Goal: Book appointment/travel/reservation

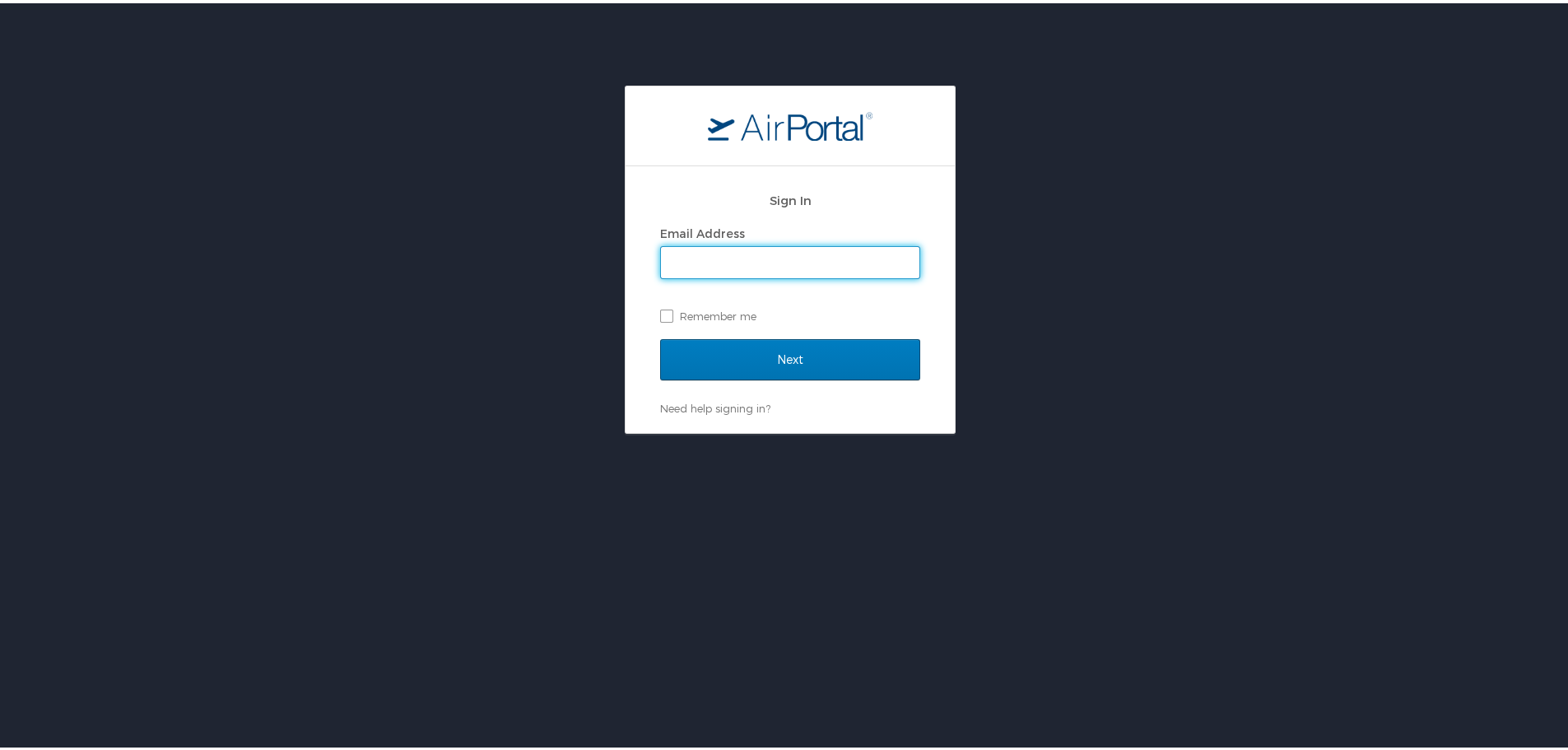
click at [756, 267] on input "Email Address" at bounding box center [790, 259] width 258 height 32
type input "[PERSON_NAME][EMAIL_ADDRESS][DOMAIN_NAME]"
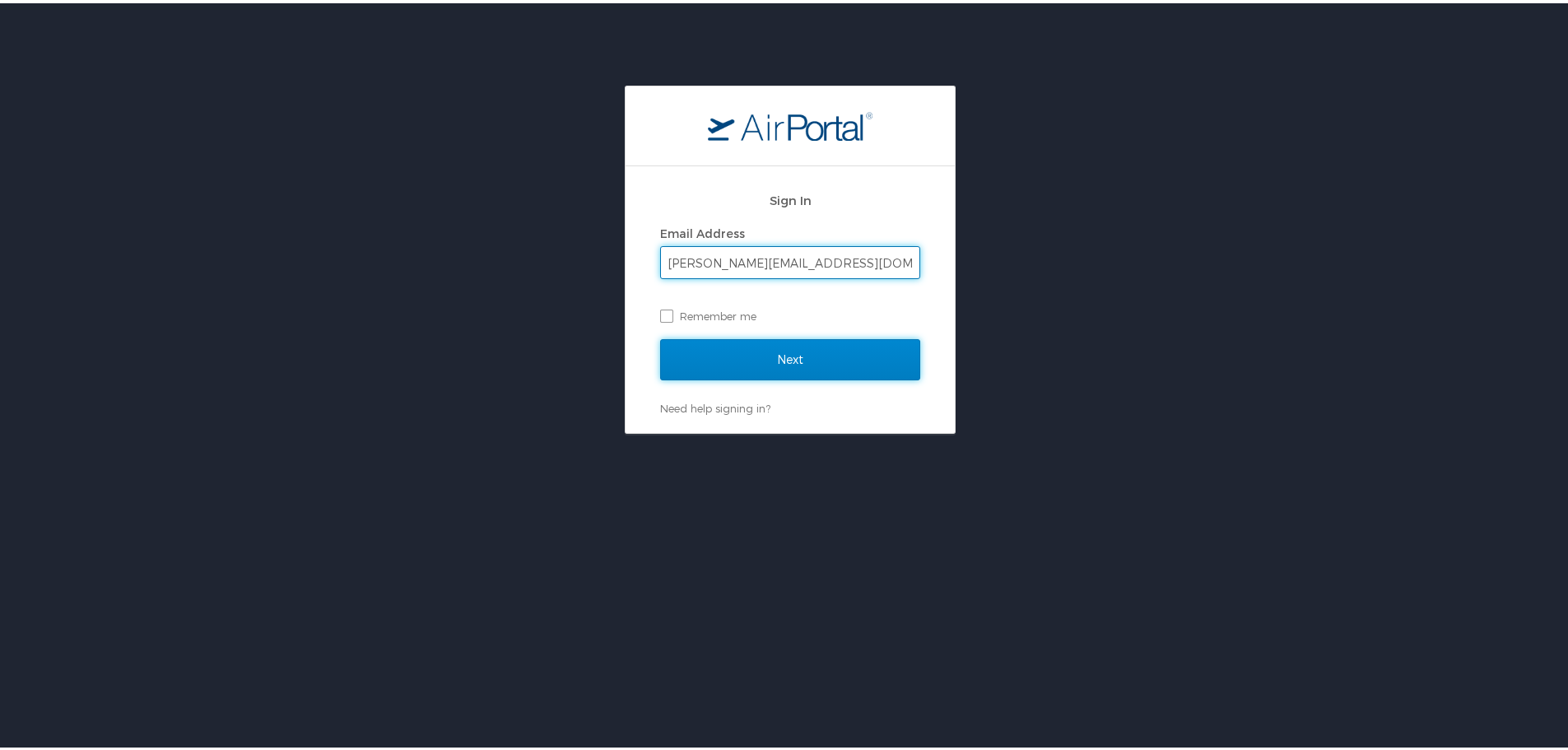
click at [778, 368] on input "Next" at bounding box center [790, 356] width 260 height 41
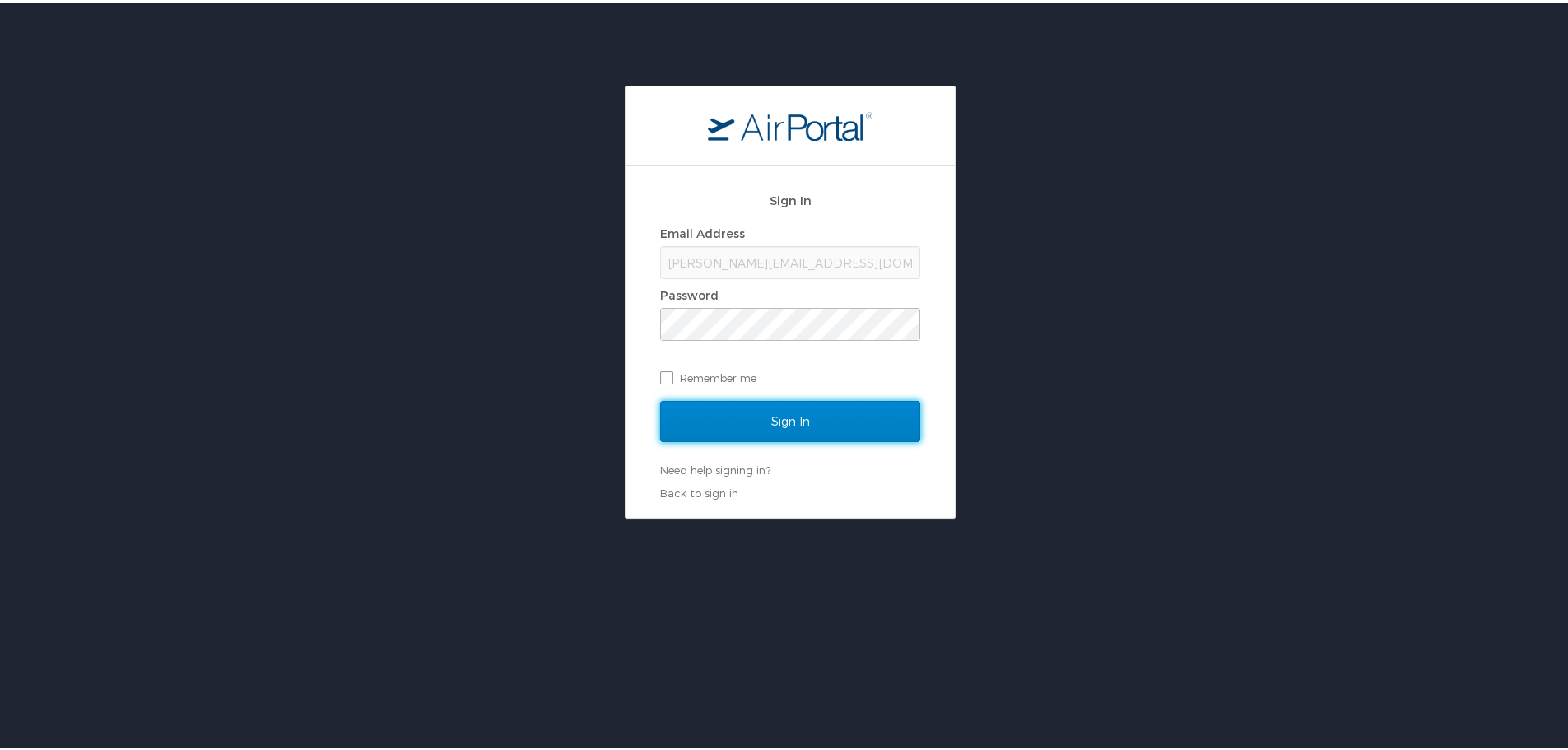
click at [787, 410] on input "Sign In" at bounding box center [790, 418] width 260 height 41
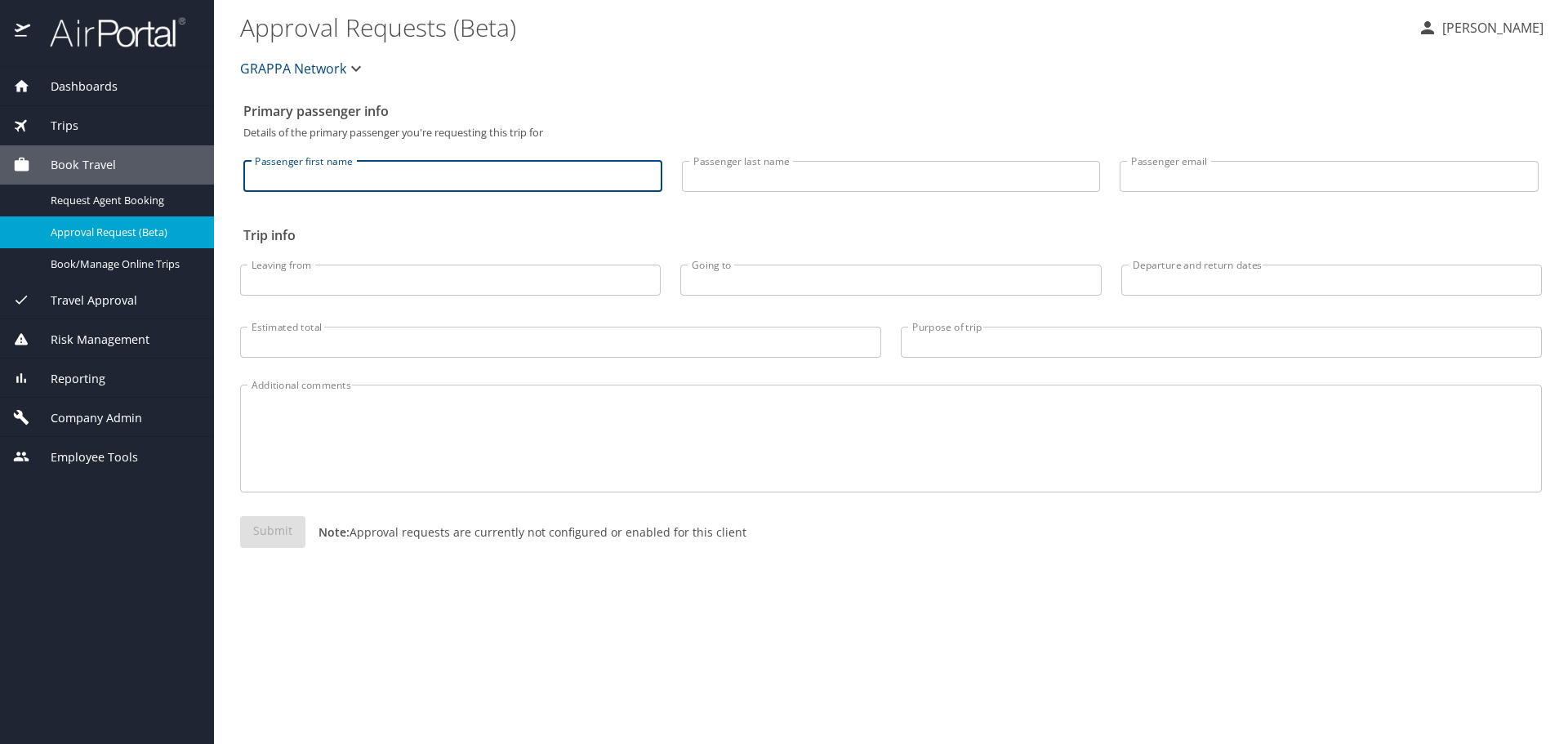
click at [368, 167] on input "Passenger first name" at bounding box center [453, 177] width 419 height 31
type input "Judi"
type input "Pickell"
type input "judipickell@gmail.com"
click at [377, 285] on input "Leaving from" at bounding box center [450, 280] width 420 height 31
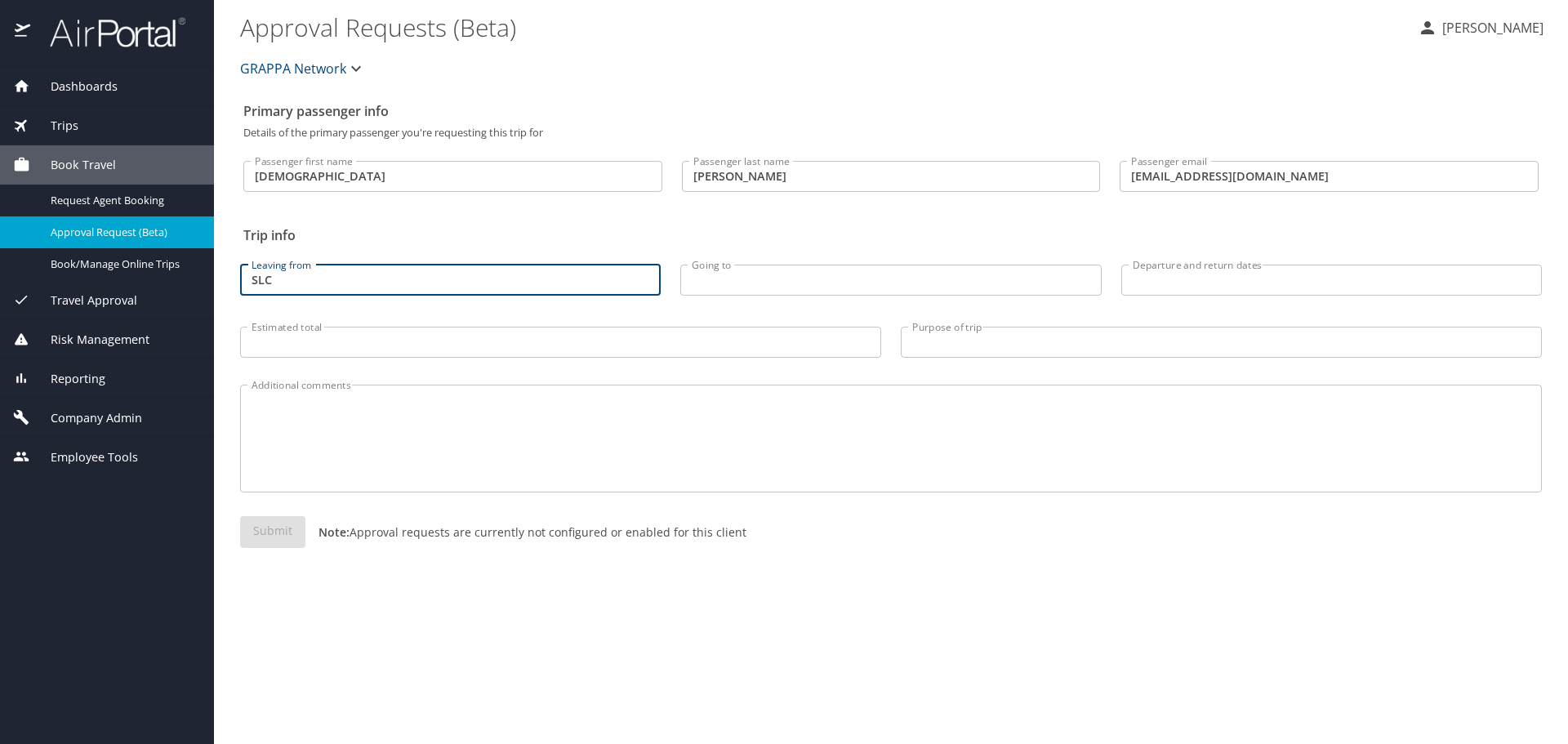
type input "SLC"
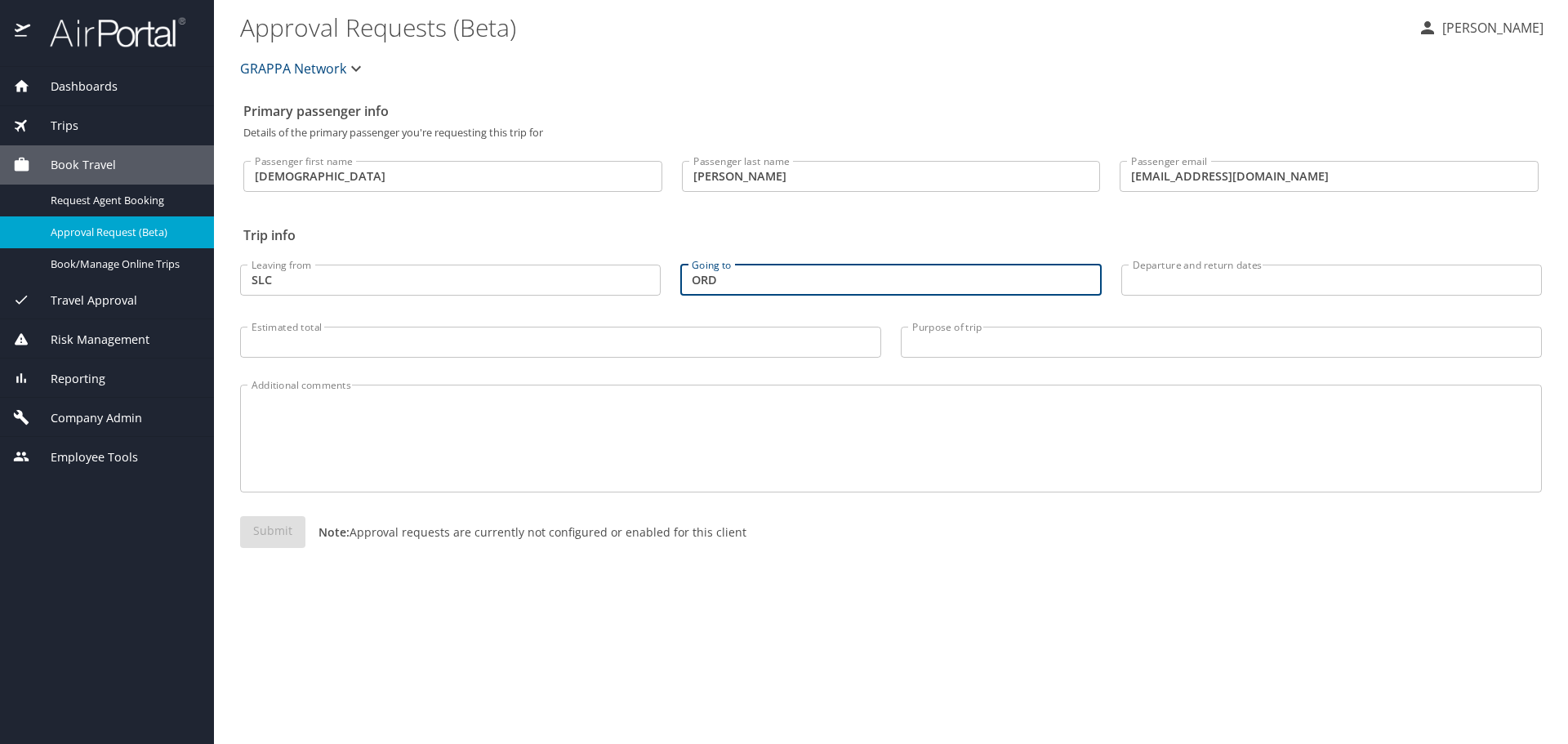
type input "ORD"
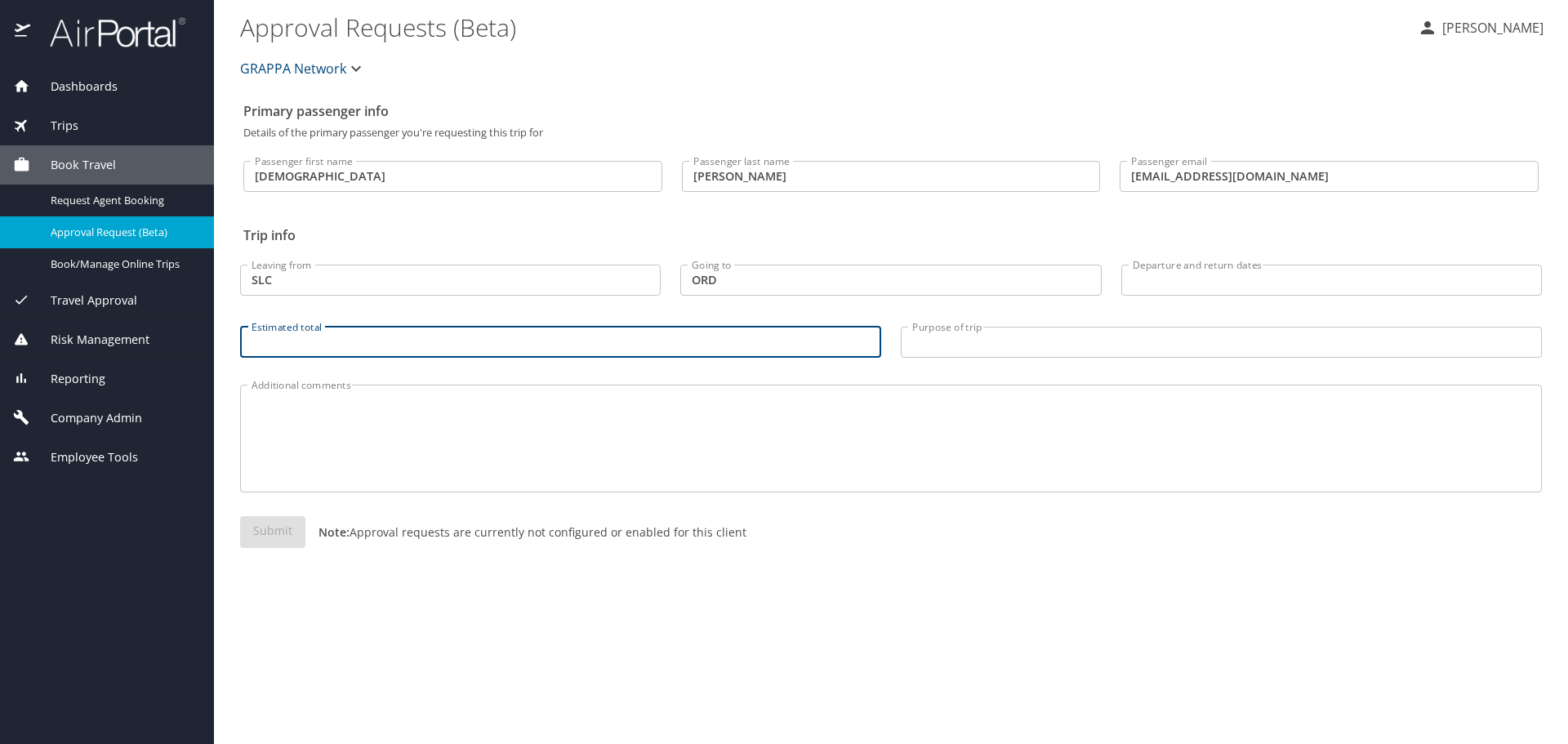
click at [429, 339] on input "Estimated total" at bounding box center [560, 343] width 641 height 31
type input "$1000"
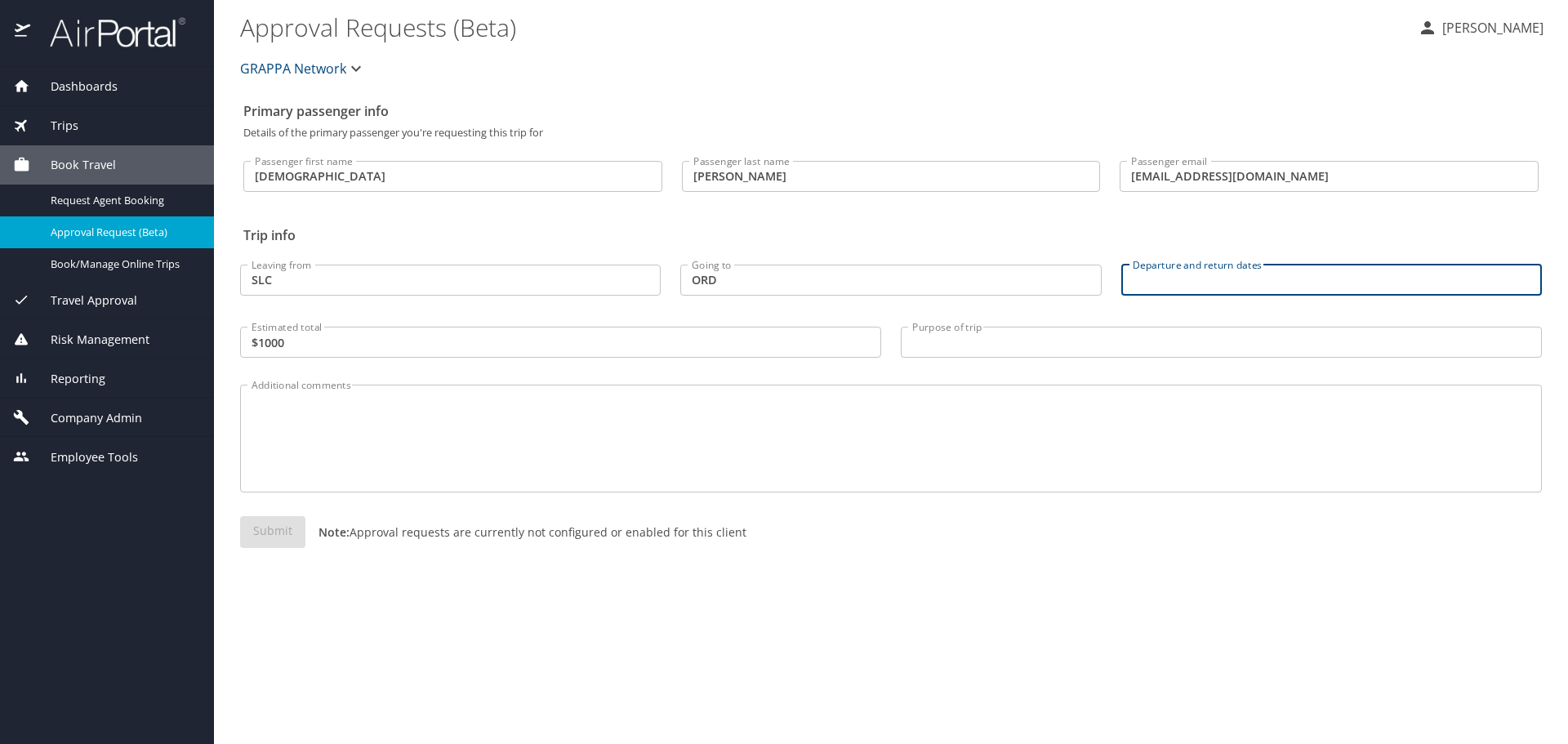
click at [1168, 278] on input "Departure and return dates" at bounding box center [1332, 280] width 420 height 31
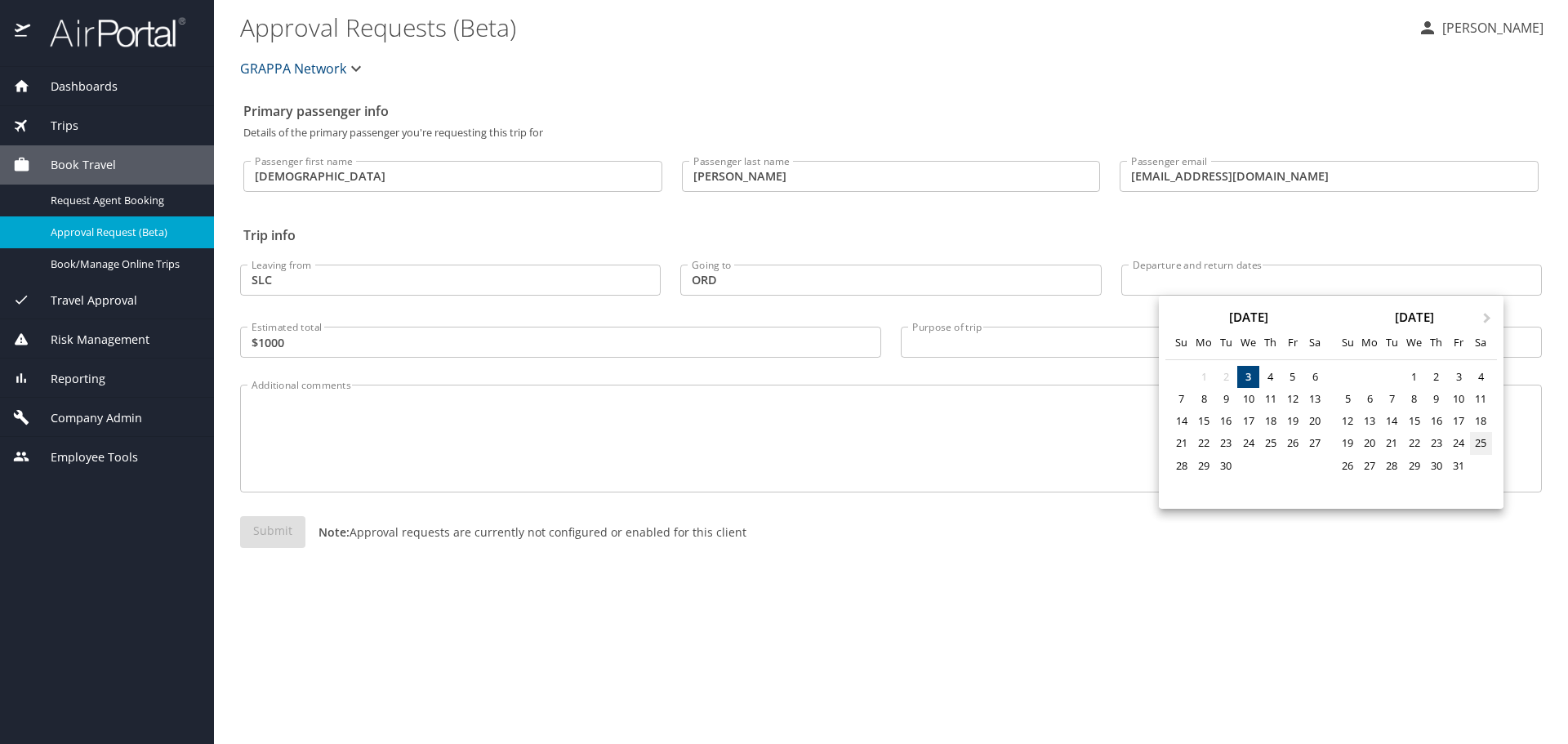
click at [1484, 449] on div "25" at bounding box center [1481, 442] width 22 height 22
click at [1415, 468] on div "29" at bounding box center [1414, 466] width 22 height 22
type input "10/25/2025 🠦 10/29/2025"
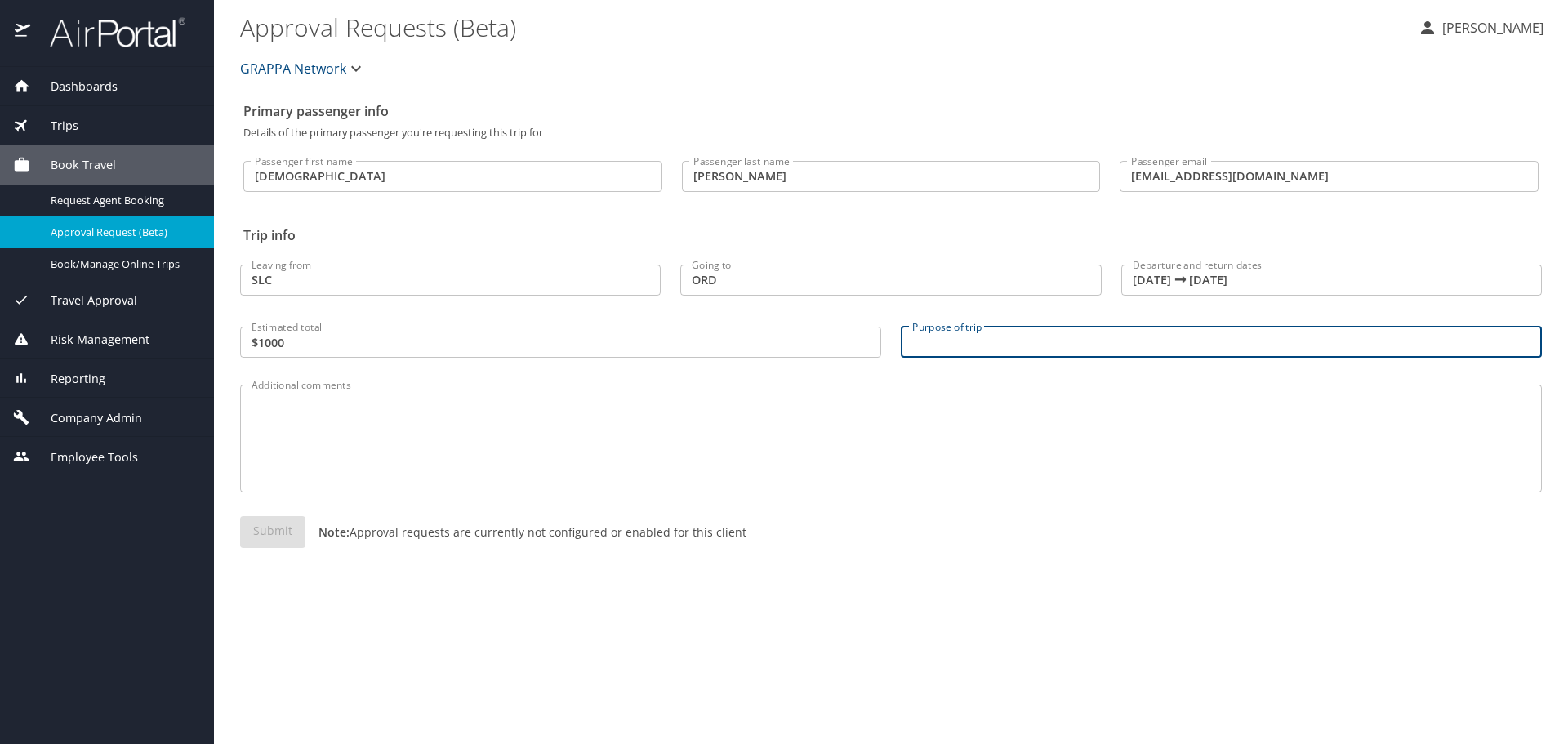
click at [1056, 345] on input "Purpose of trip" at bounding box center [1221, 343] width 641 height 31
type input "Adjacent to ACR"
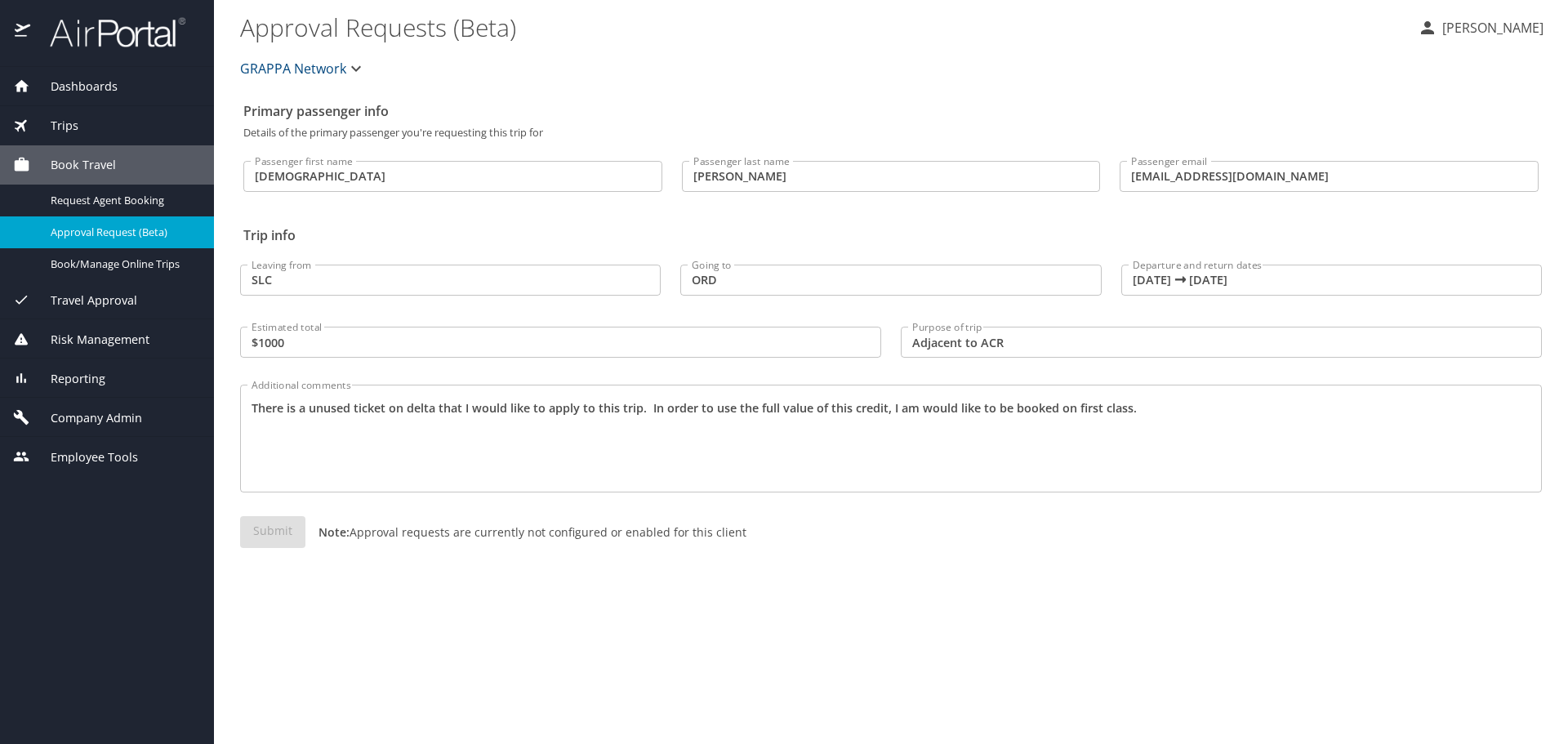
click at [1222, 408] on textarea "There is a unused ticket on delta that I would like to apply to this trip. In o…" at bounding box center [890, 439] width 1279 height 78
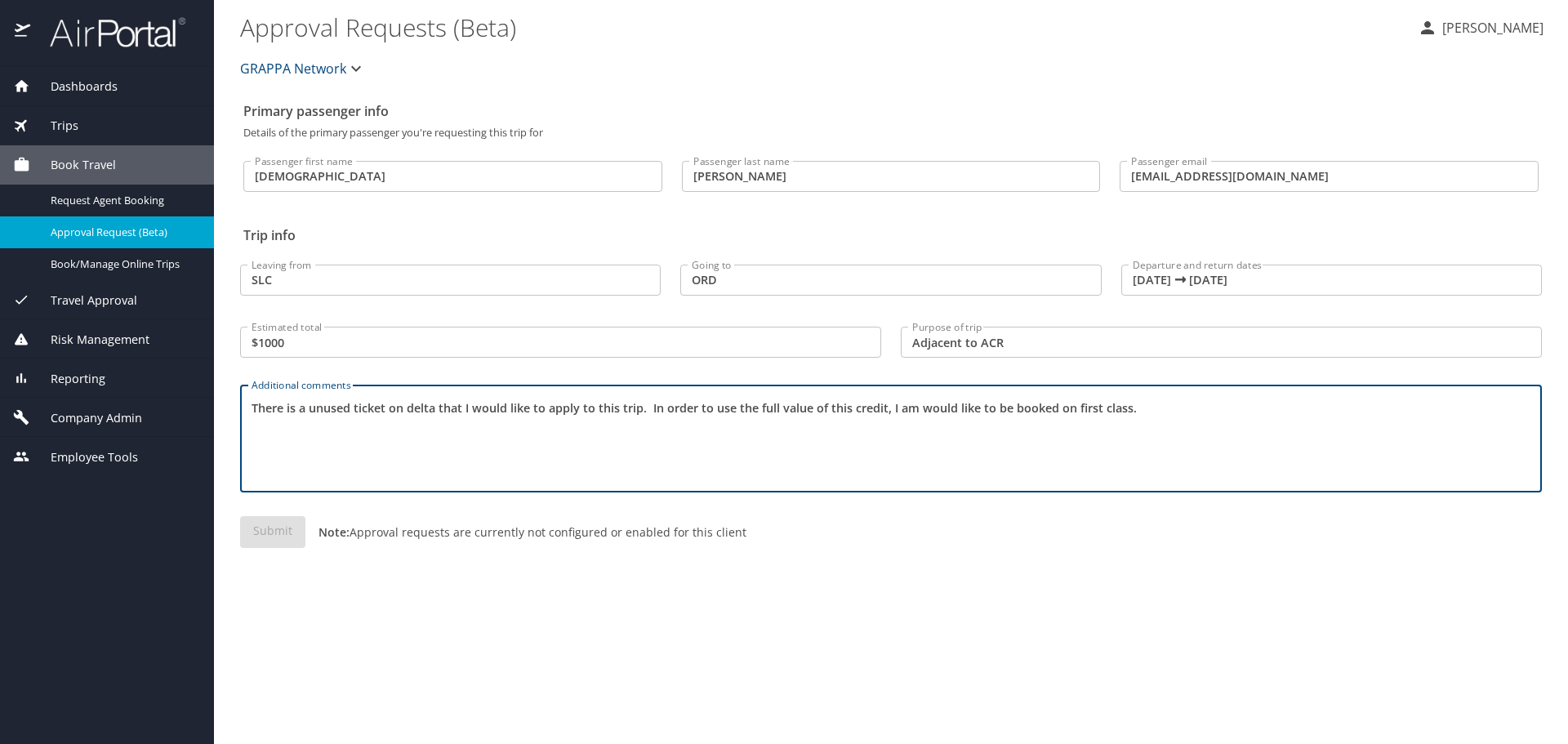
paste textarea "I would like to us the unused ticket for a first class flight from SLC to ORD O…"
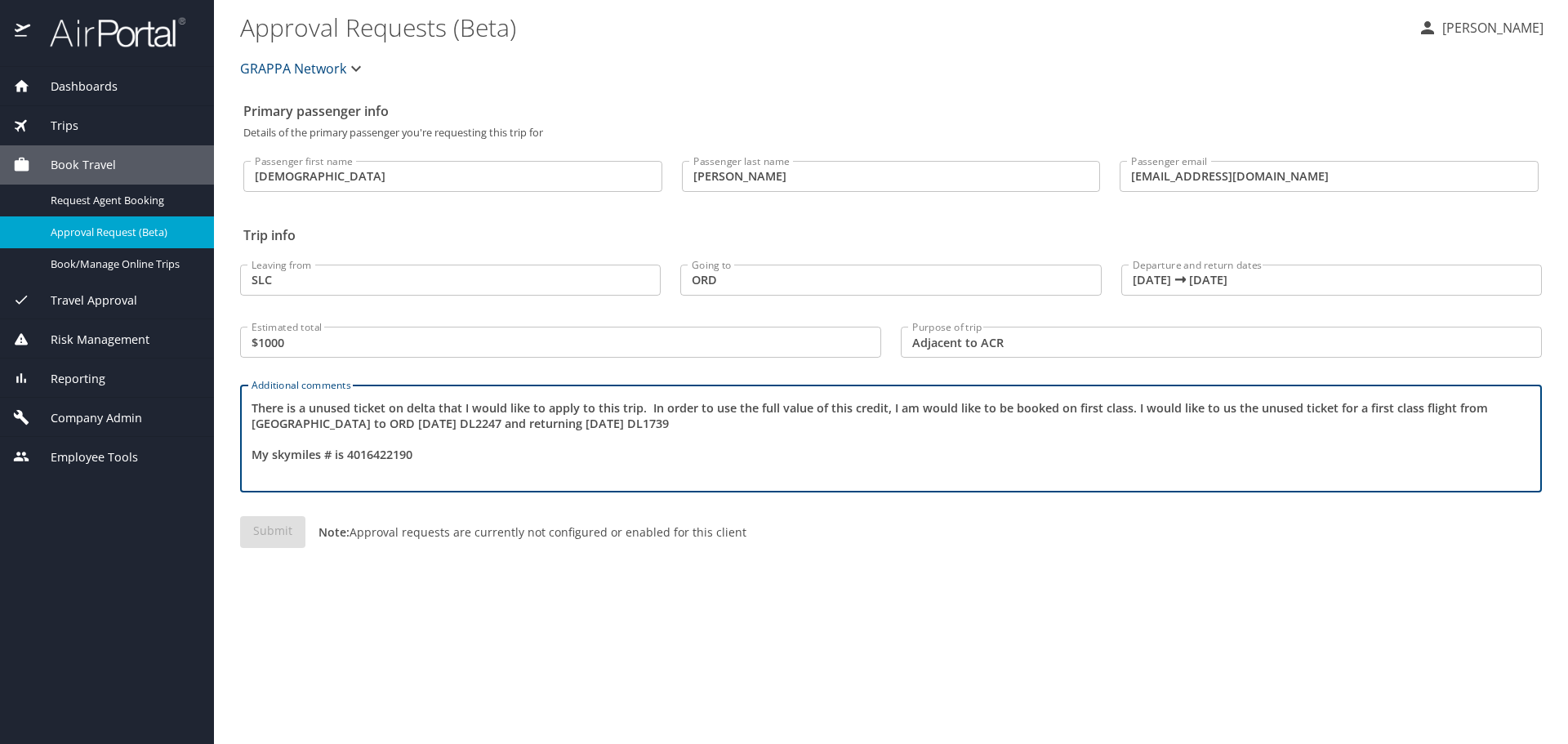
drag, startPoint x: 445, startPoint y: 425, endPoint x: 488, endPoint y: 433, distance: 43.7
click at [490, 430] on textarea "There is a unused ticket on delta that I would like to apply to this trip. In o…" at bounding box center [890, 439] width 1279 height 78
click at [269, 454] on textarea "There is a unused ticket on delta that I would like to apply to this trip. In o…" at bounding box center [890, 439] width 1279 height 78
click at [541, 464] on textarea "There is a unused ticket on delta that I would like to apply to this trip. In o…" at bounding box center [890, 439] width 1279 height 78
click at [574, 445] on textarea "There is a unused ticket on delta that I would like to apply to this trip. In o…" at bounding box center [890, 439] width 1279 height 78
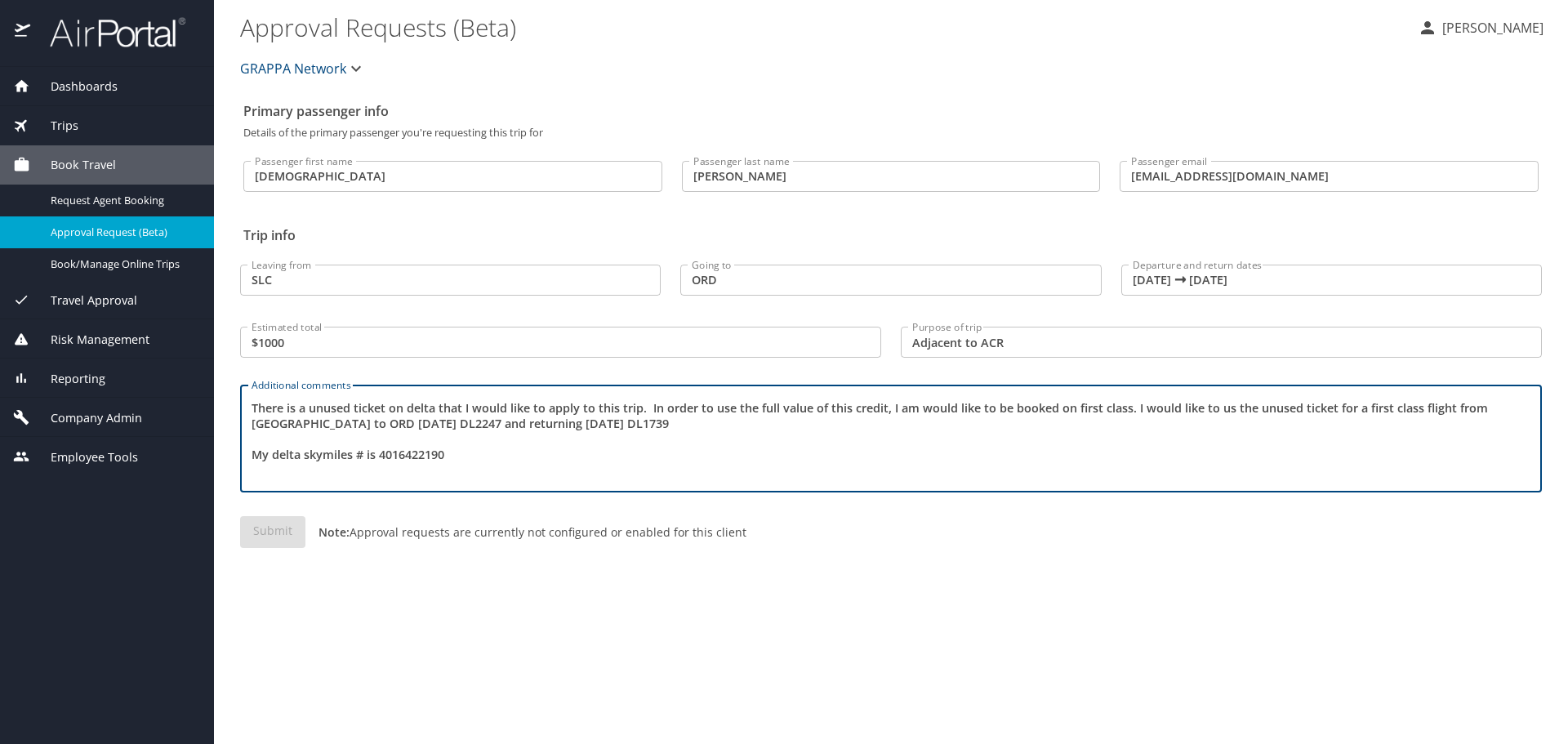
click at [628, 428] on textarea "There is a unused ticket on delta that I would like to apply to this trip. In o…" at bounding box center [890, 439] width 1279 height 78
type textarea "There is a unused ticket on delta that I would like to apply to this trip. In o…"
click at [587, 298] on p at bounding box center [450, 297] width 420 height 4
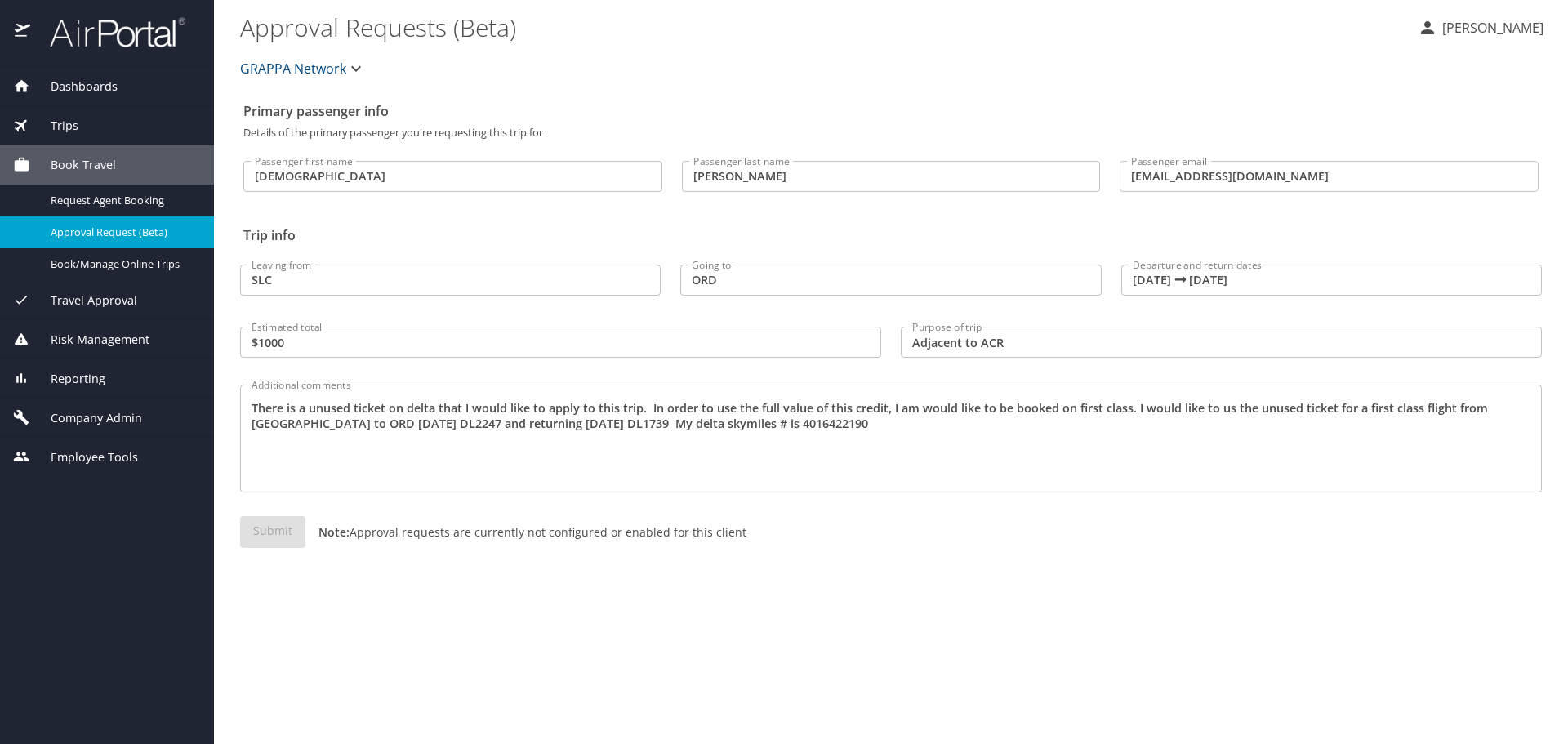
click at [264, 529] on div "Submit Note: Approval requests are currently not configured or enabled for this…" at bounding box center [890, 545] width 1302 height 58
click at [819, 277] on input "ORD" at bounding box center [890, 280] width 420 height 31
click at [385, 290] on input "SLC" at bounding box center [450, 280] width 420 height 31
click at [1271, 174] on input "judipickell@gmail.com" at bounding box center [1329, 177] width 419 height 31
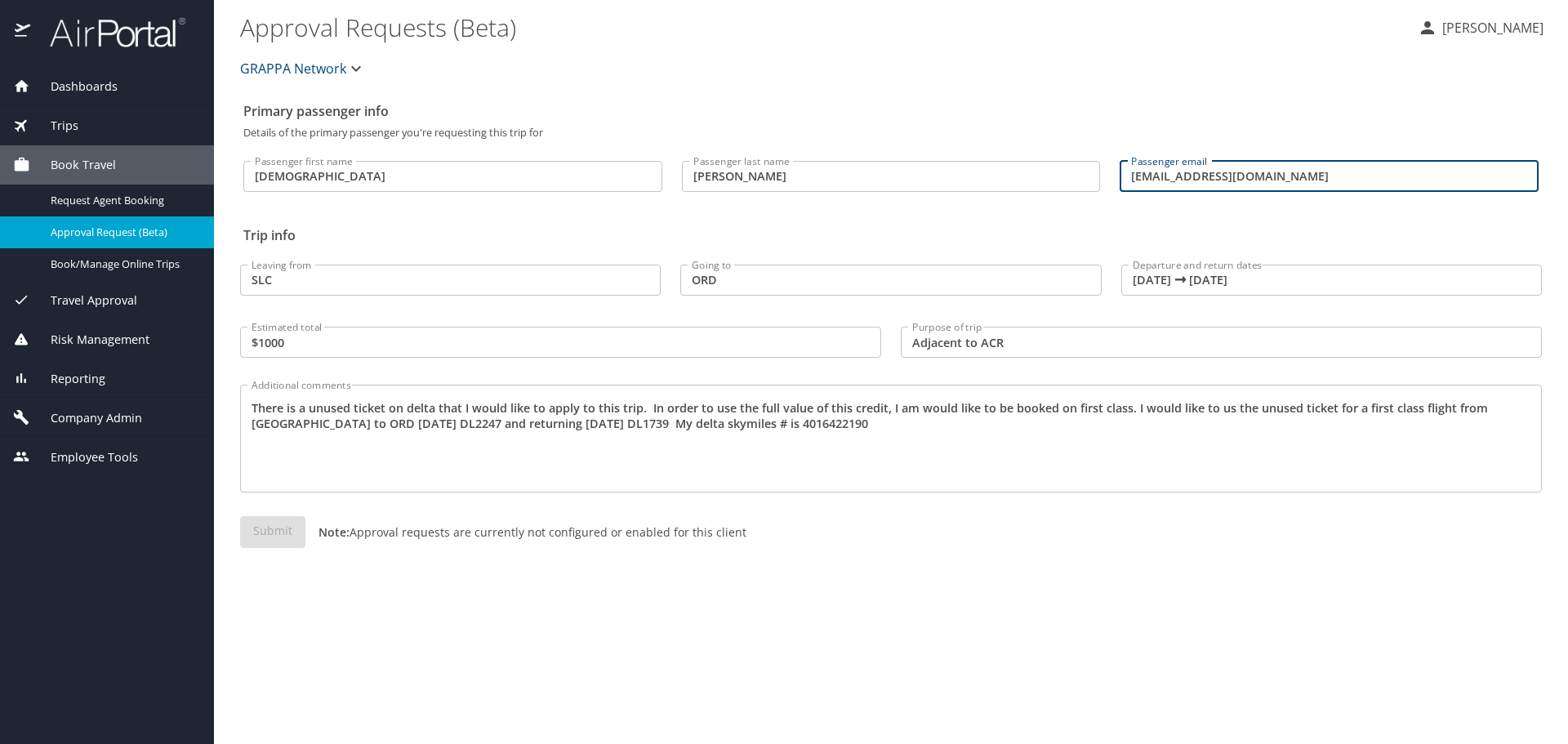
type input "[PERSON_NAME][EMAIL_ADDRESS][DOMAIN_NAME]"
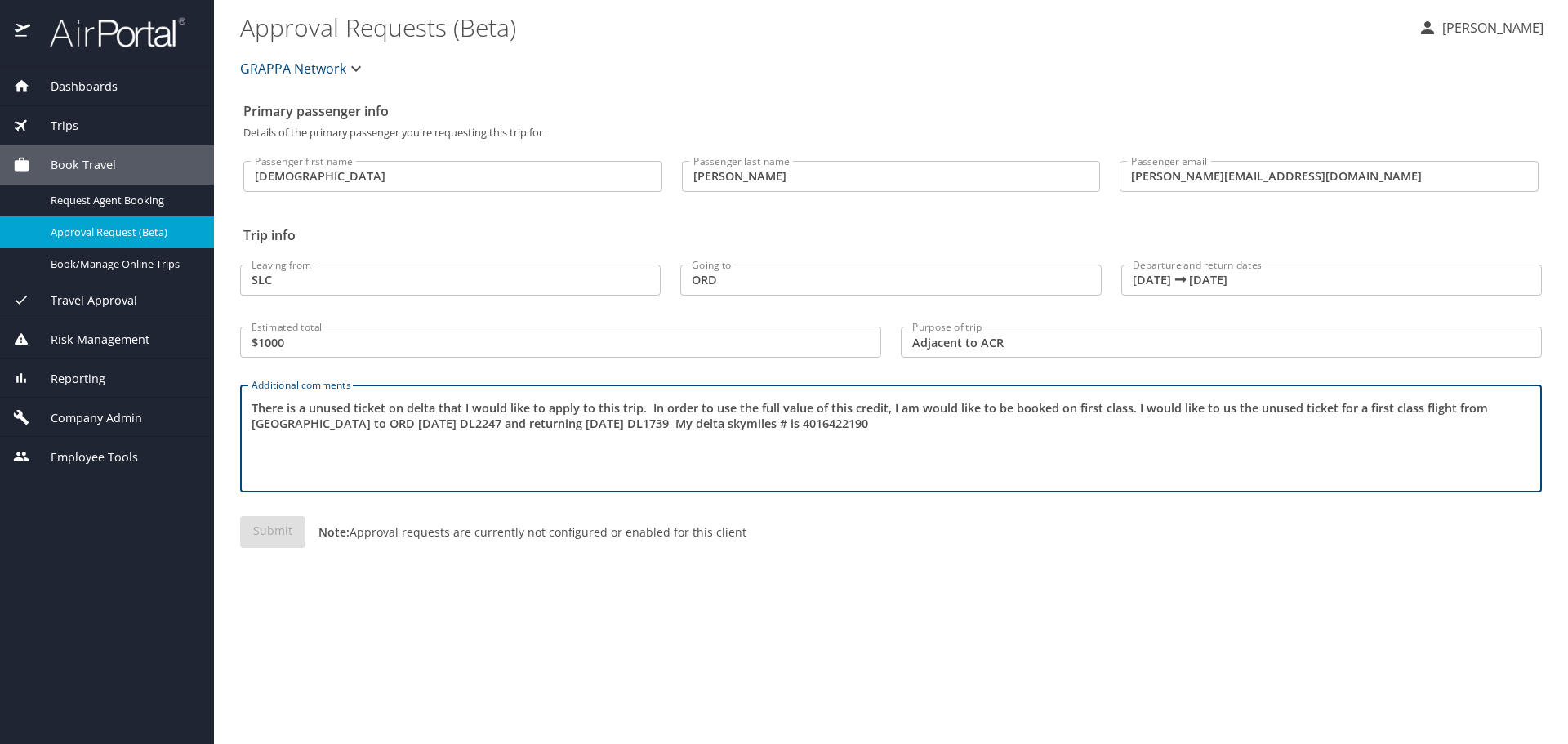
click at [689, 442] on textarea "There is a unused ticket on delta that I would like to apply to this trip. In o…" at bounding box center [890, 439] width 1279 height 78
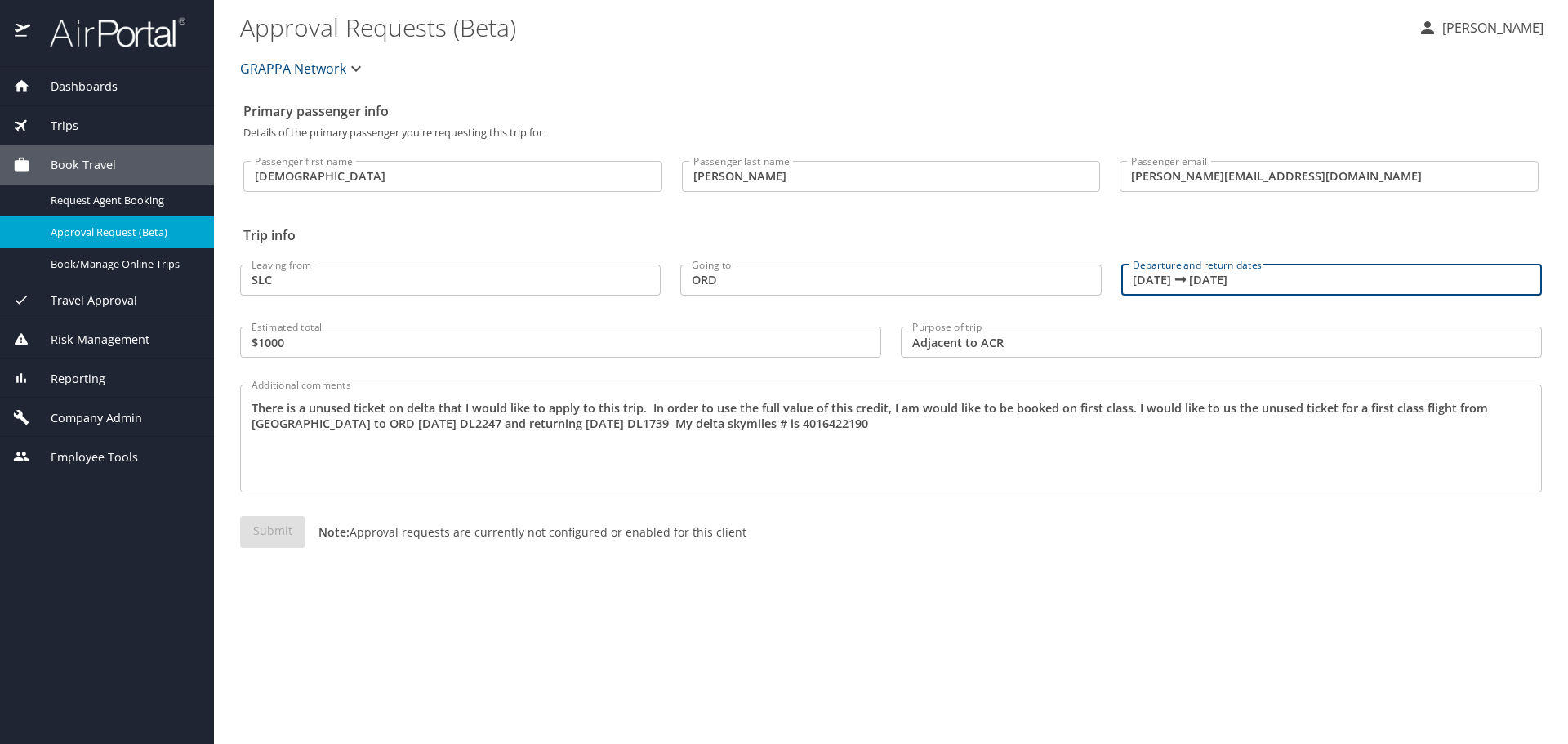
click at [1261, 290] on input "10/25/2025 🠦 10/29/2025" at bounding box center [1332, 280] width 420 height 31
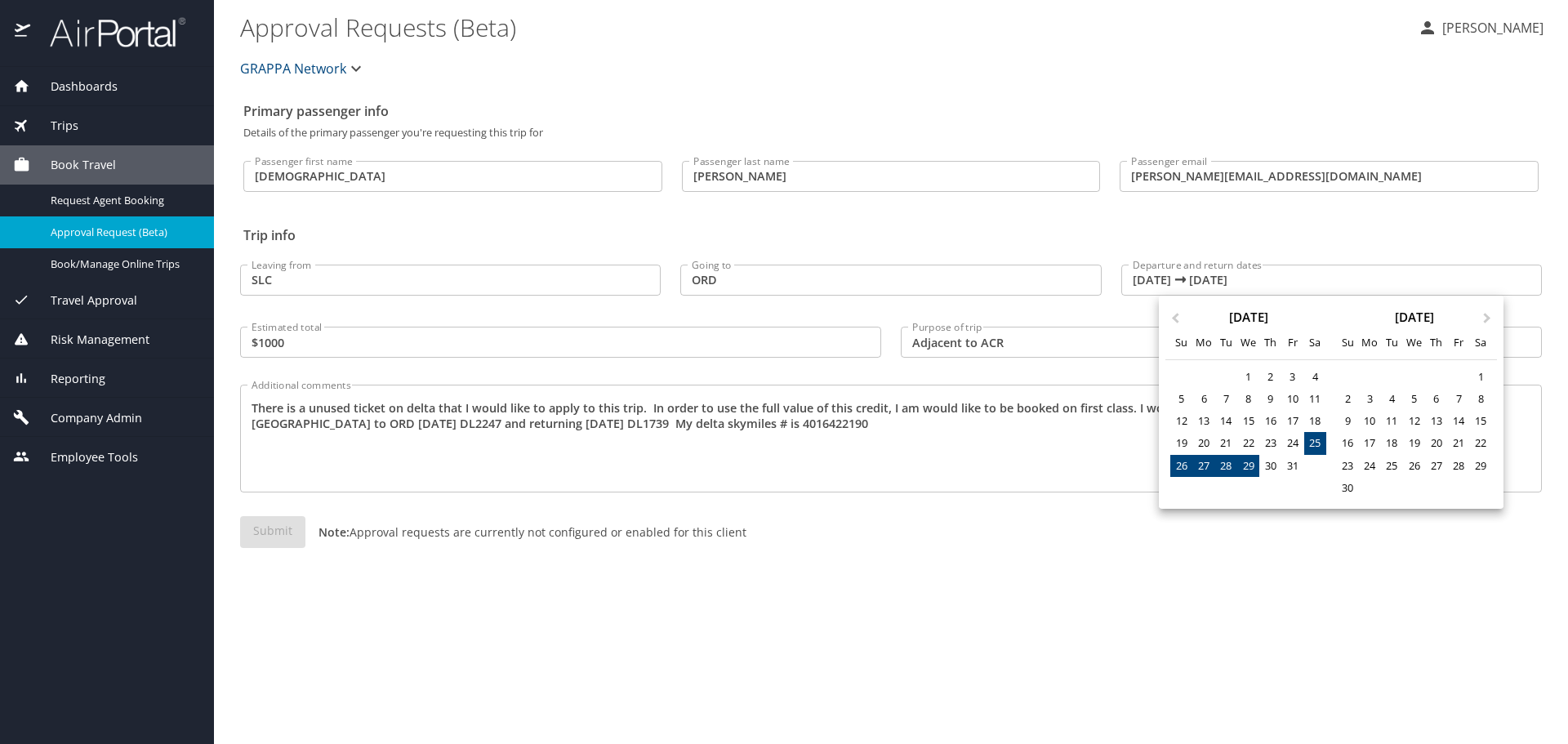
click at [1305, 264] on div at bounding box center [784, 372] width 1568 height 744
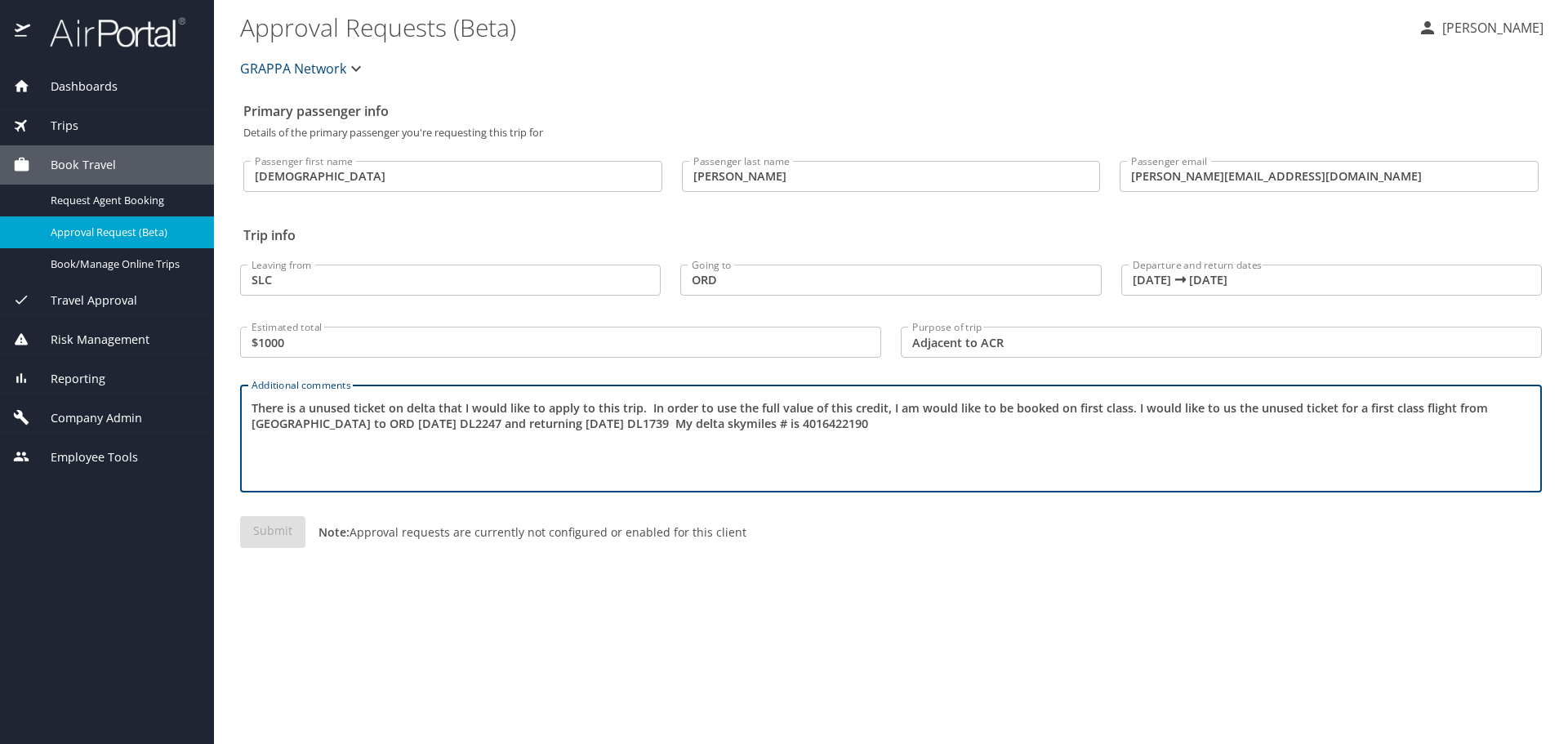
click at [855, 421] on textarea "There is a unused ticket on delta that I would like to apply to this trip. In o…" at bounding box center [890, 439] width 1279 height 78
click at [1018, 336] on input "Adjacent to ACR" at bounding box center [1221, 343] width 641 height 31
click at [862, 424] on textarea "There is a unused ticket on delta that I would like to apply to this trip. In o…" at bounding box center [890, 439] width 1279 height 78
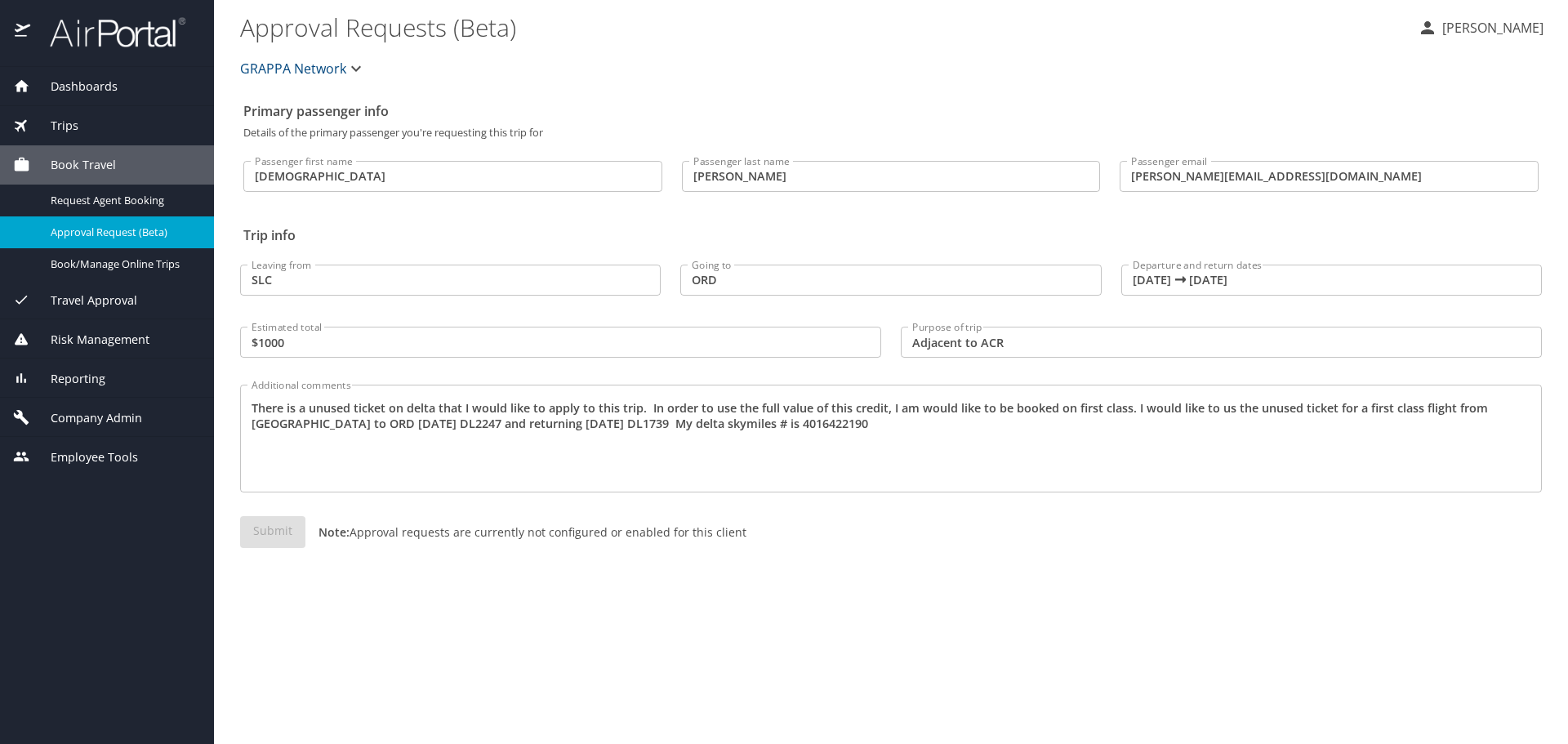
click at [268, 535] on div "Submit Note: Approval requests are currently not configured or enabled for this…" at bounding box center [890, 545] width 1302 height 58
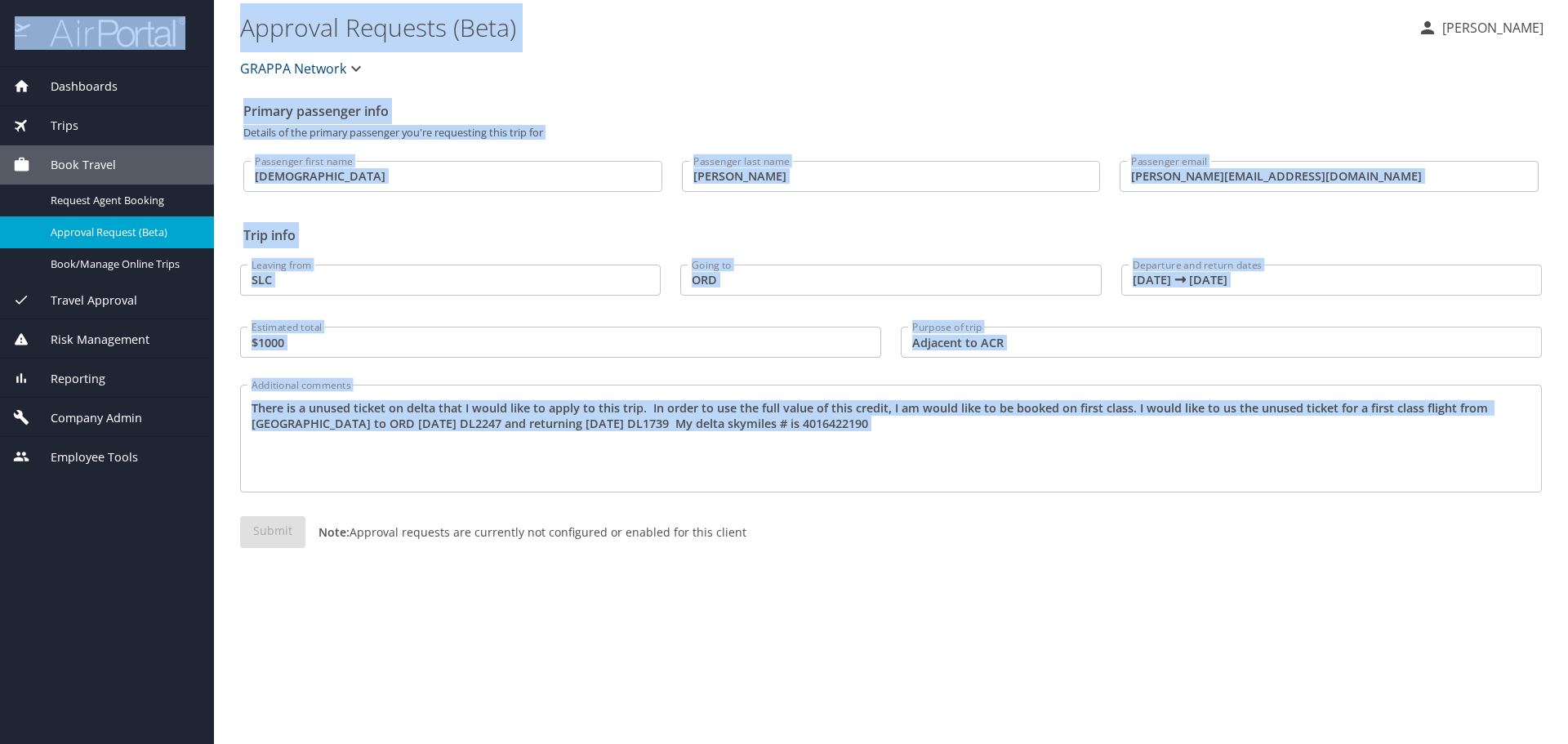
click at [268, 535] on div "Submit Note: Approval requests are currently not configured or enabled for this…" at bounding box center [890, 545] width 1302 height 58
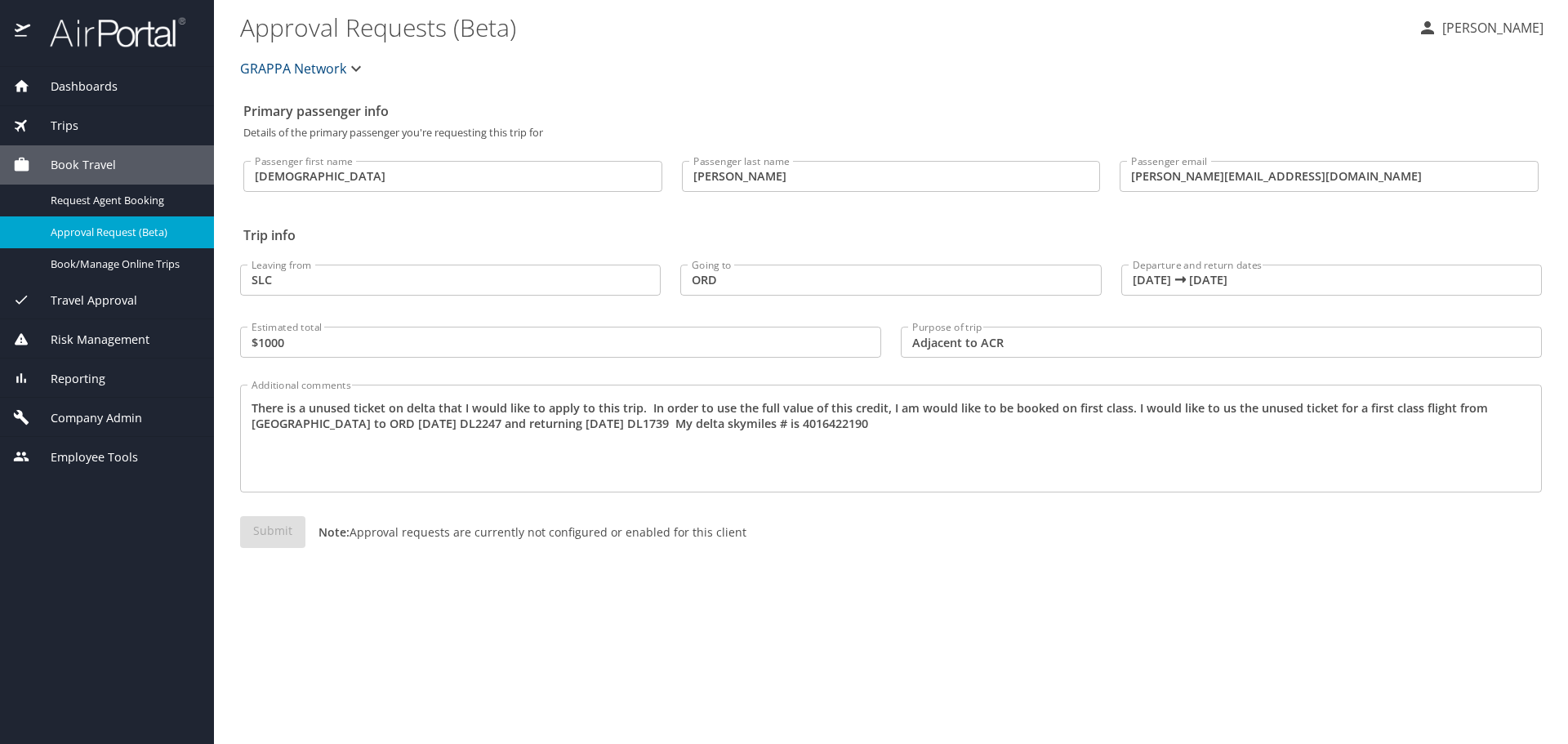
click at [257, 536] on div "Submit Note: Approval requests are currently not configured or enabled for this…" at bounding box center [890, 545] width 1302 height 58
click at [373, 170] on input "Judi" at bounding box center [453, 177] width 419 height 31
click at [767, 169] on input "Pickell" at bounding box center [891, 177] width 419 height 31
click at [1231, 165] on input "[PERSON_NAME][EMAIL_ADDRESS][DOMAIN_NAME]" at bounding box center [1329, 177] width 419 height 31
click at [56, 126] on span "Trips" at bounding box center [54, 126] width 48 height 18
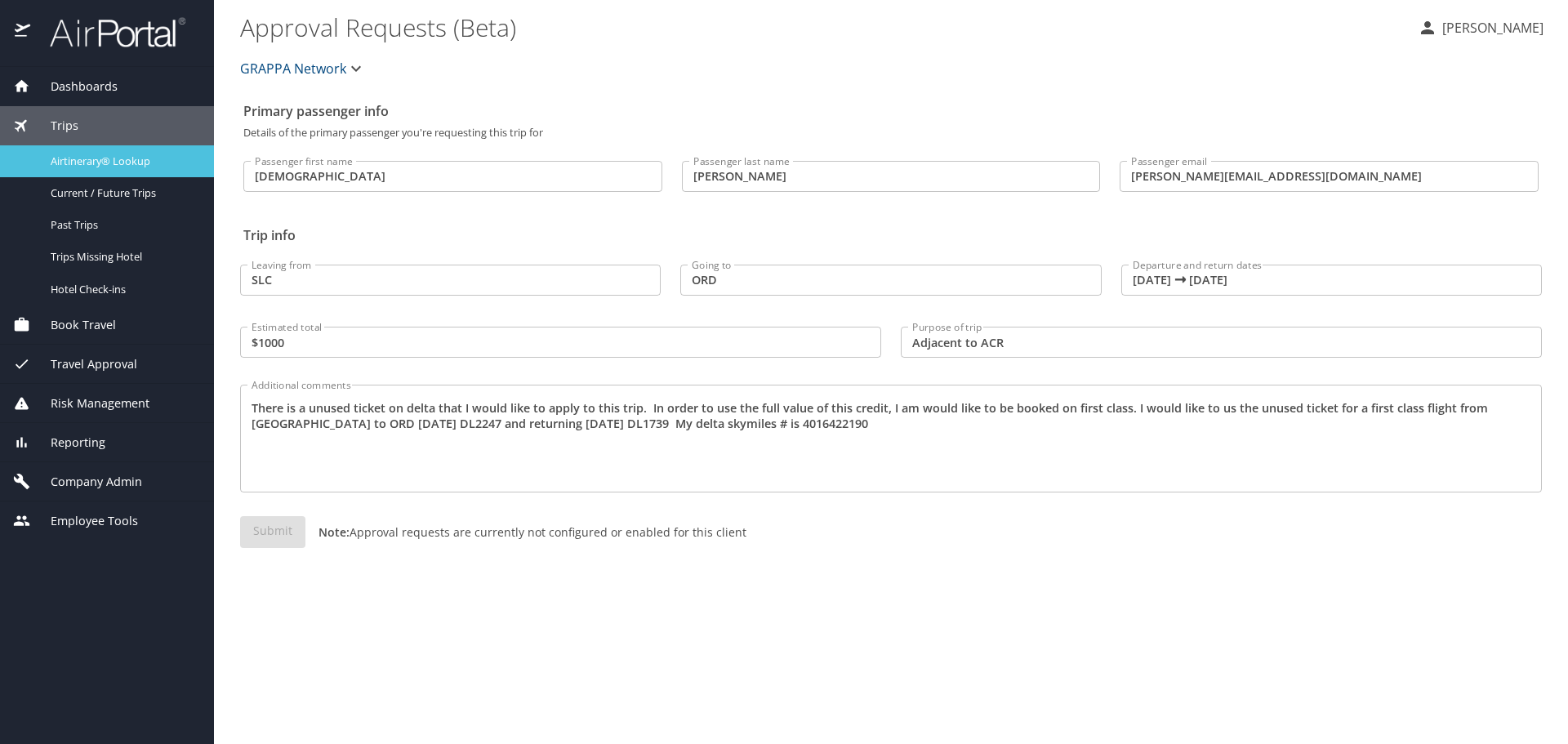
click at [94, 163] on span "Airtinerary® Lookup" at bounding box center [122, 161] width 144 height 16
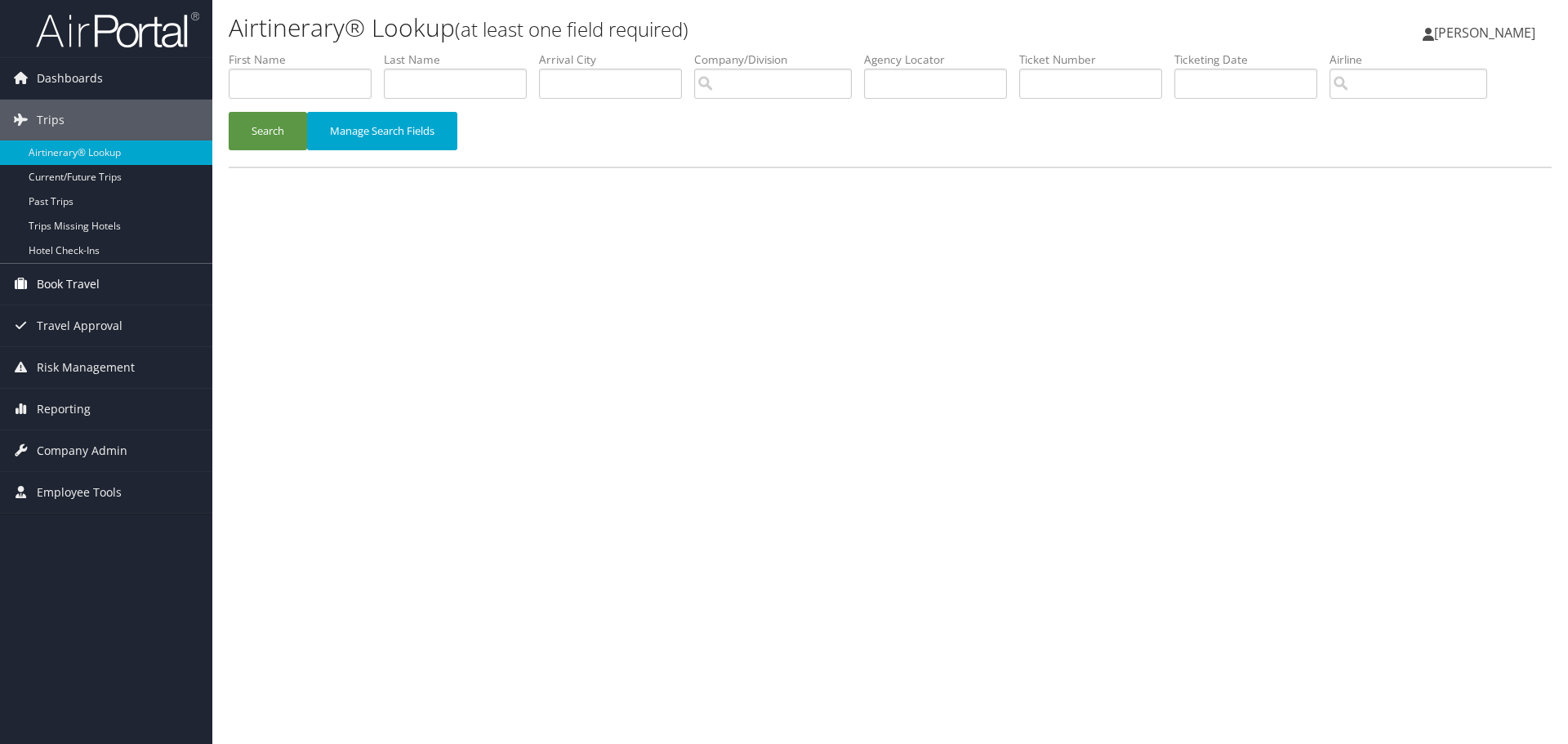
click at [69, 290] on span "Book Travel" at bounding box center [68, 284] width 63 height 41
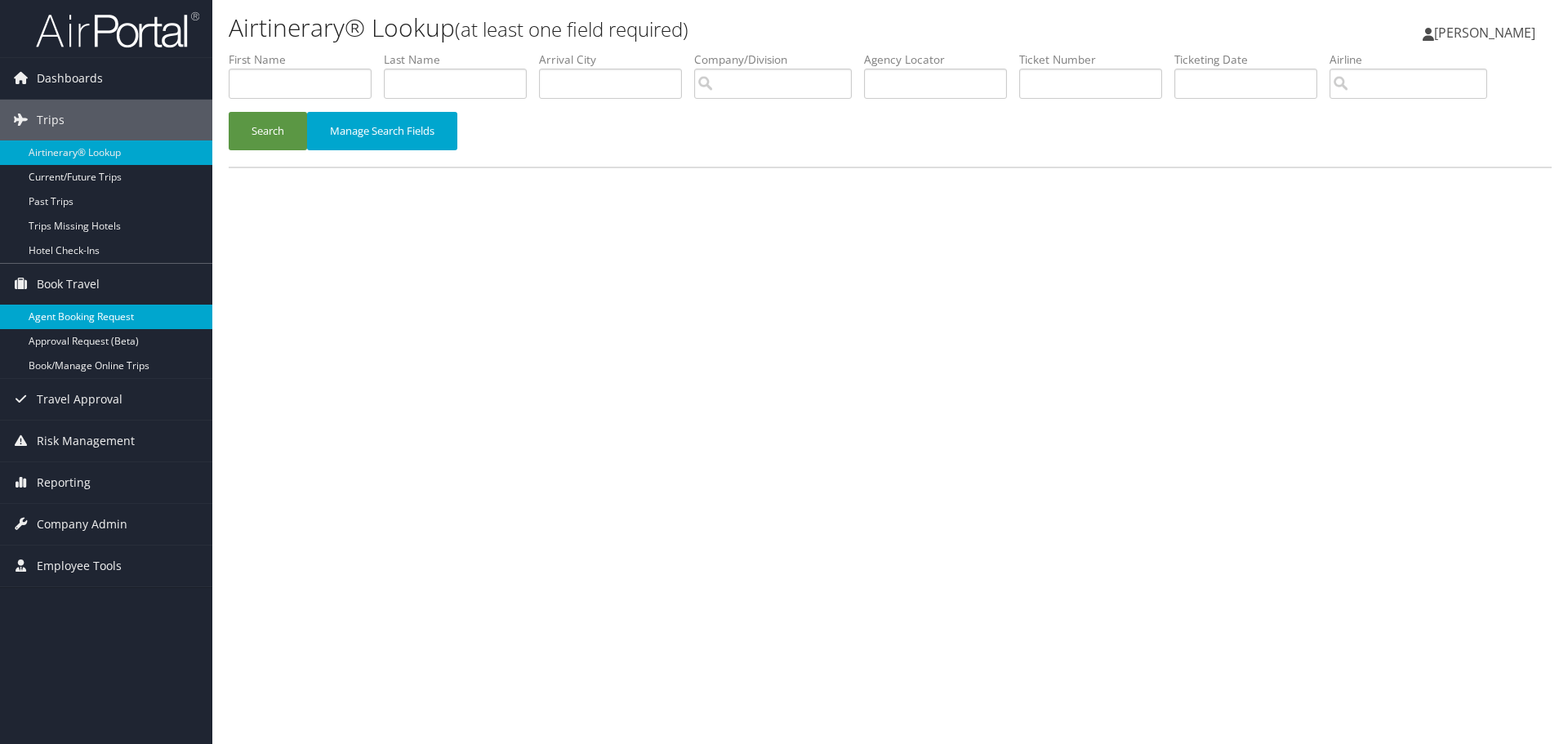
click at [58, 322] on link "Agent Booking Request" at bounding box center [106, 317] width 213 height 24
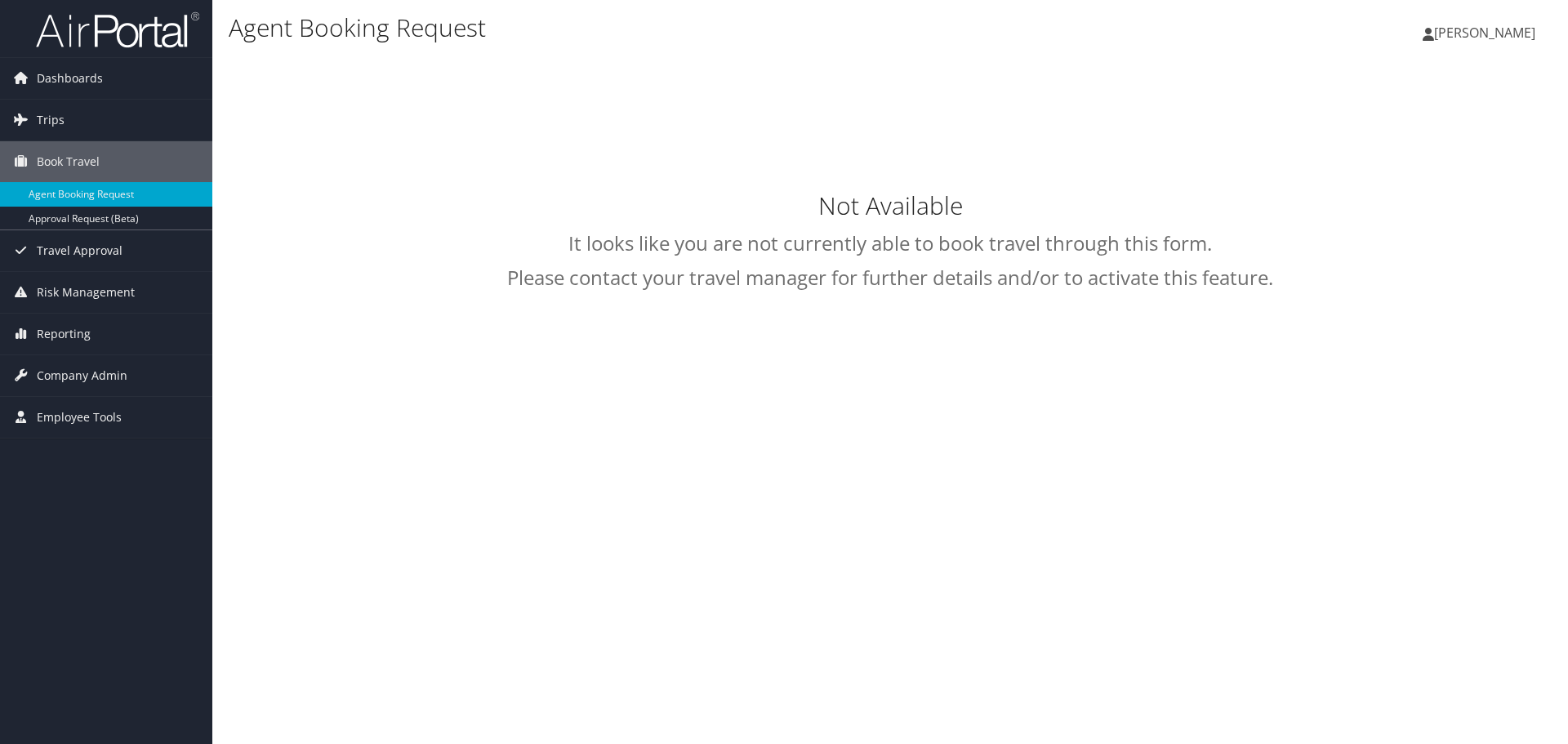
type input "[PERSON_NAME]"
select select "[EMAIL_ADDRESS][DOMAIN_NAME]"
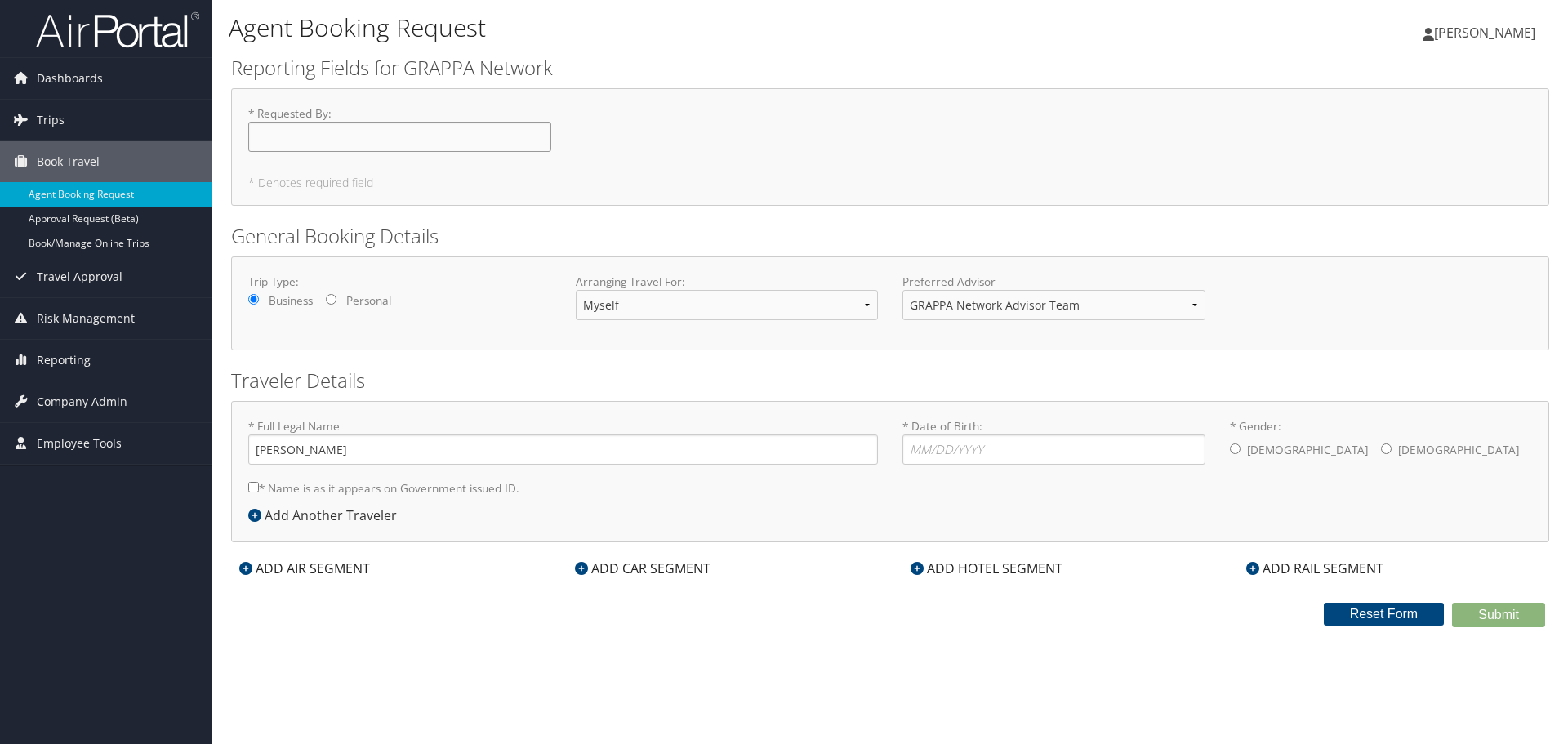
click at [358, 123] on input "* Requested By : Required" at bounding box center [399, 137] width 303 height 31
type input "[PERSON_NAME]"
click at [999, 440] on input "* Date of Birth: Invalid Date" at bounding box center [1053, 449] width 303 height 31
type input "[DATE]"
click at [1381, 453] on input "* Gender: [DEMOGRAPHIC_DATA] [DEMOGRAPHIC_DATA]" at bounding box center [1387, 449] width 10 height 10
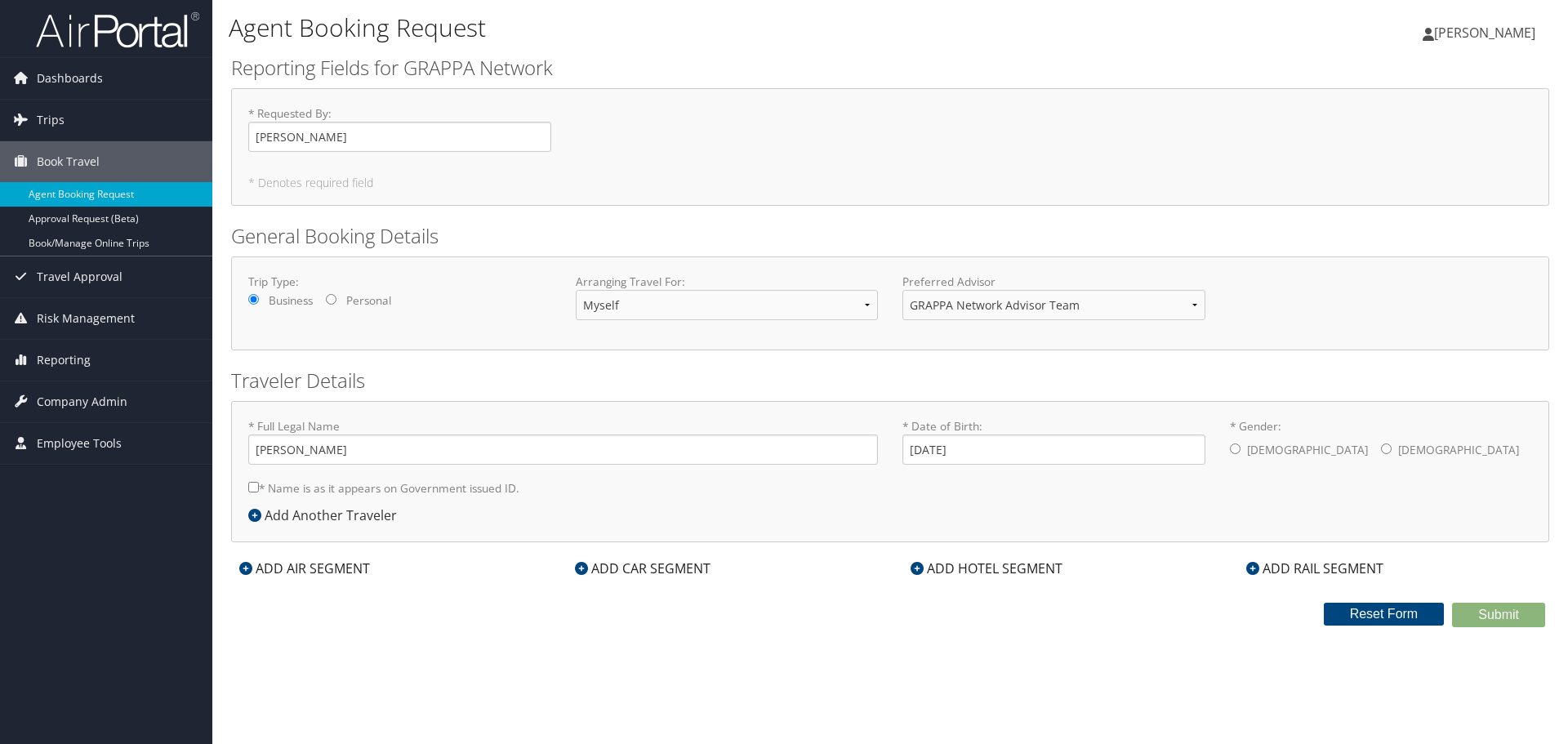
radio input "true"
click at [248, 486] on div "* Full Legal Name [PERSON_NAME] * Name is as it appears on Government issued ID…" at bounding box center [563, 462] width 654 height 87
click at [242, 568] on icon at bounding box center [245, 568] width 13 height 13
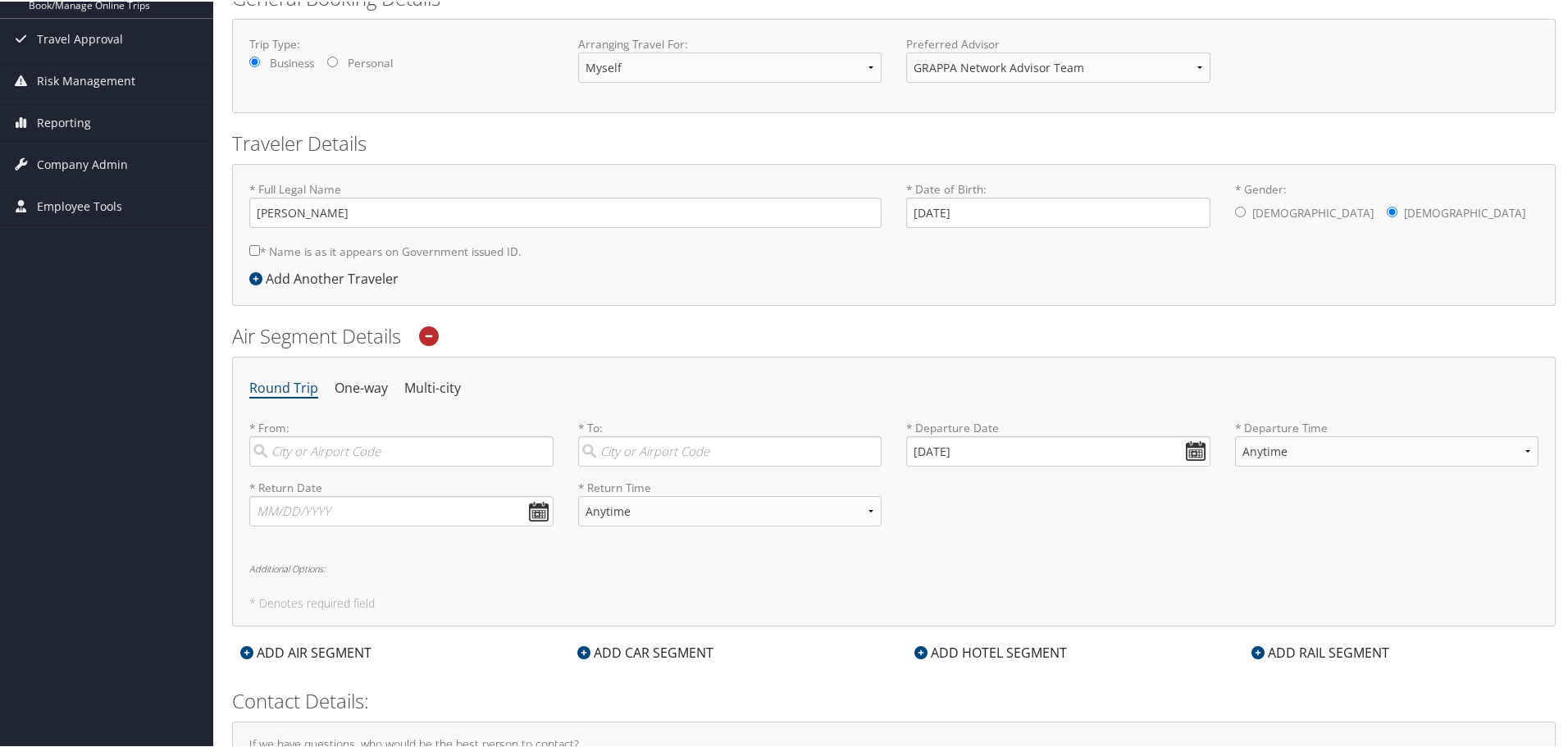
scroll to position [388, 0]
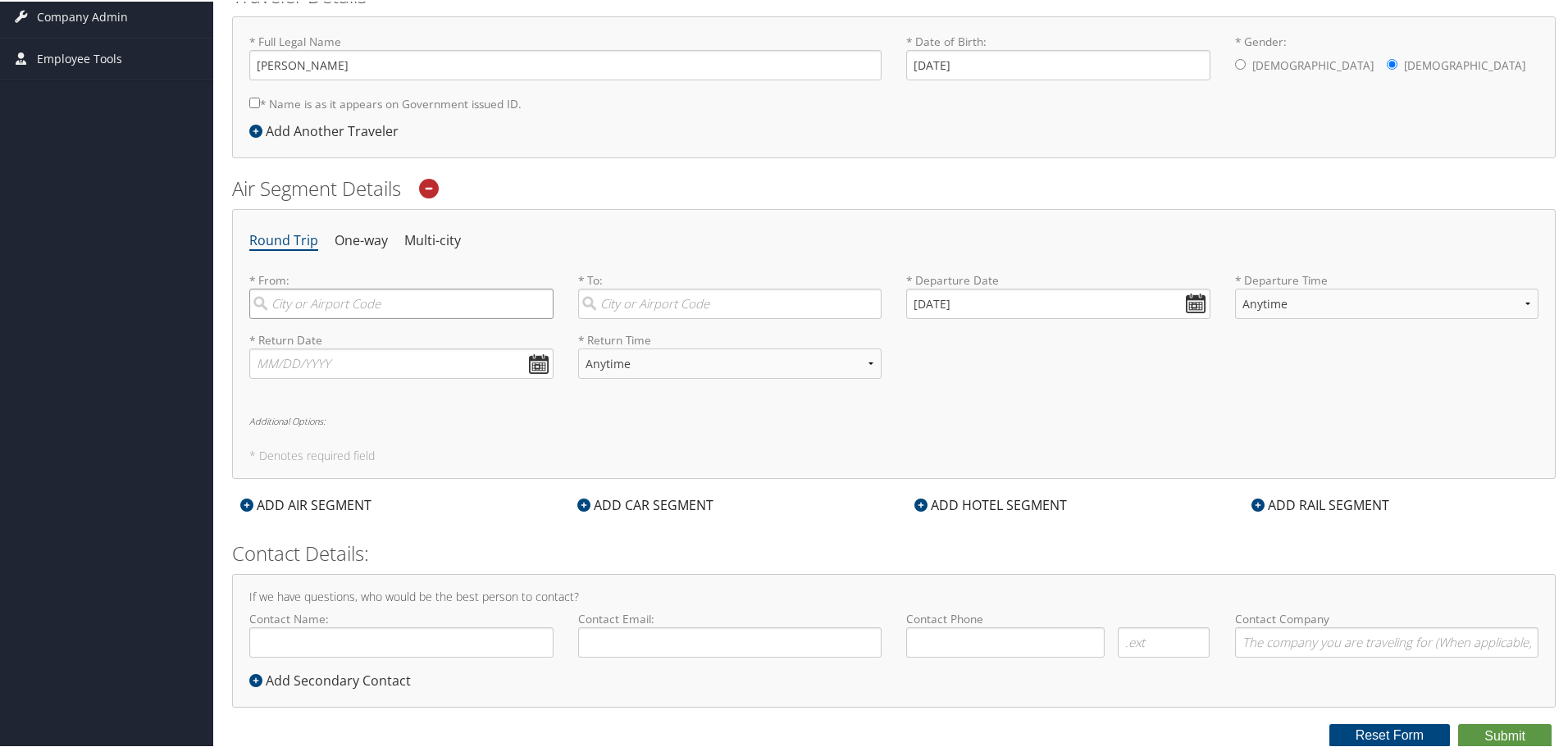
click at [375, 296] on input "search" at bounding box center [401, 302] width 304 height 31
click at [299, 342] on div "[GEOGRAPHIC_DATA] (SLC [US_STATE])" at bounding box center [404, 336] width 282 height 21
click at [299, 317] on input "SLC" at bounding box center [401, 302] width 304 height 31
type input "[GEOGRAPHIC_DATA] (SLC [US_STATE])"
click at [663, 300] on input "search" at bounding box center [729, 302] width 304 height 31
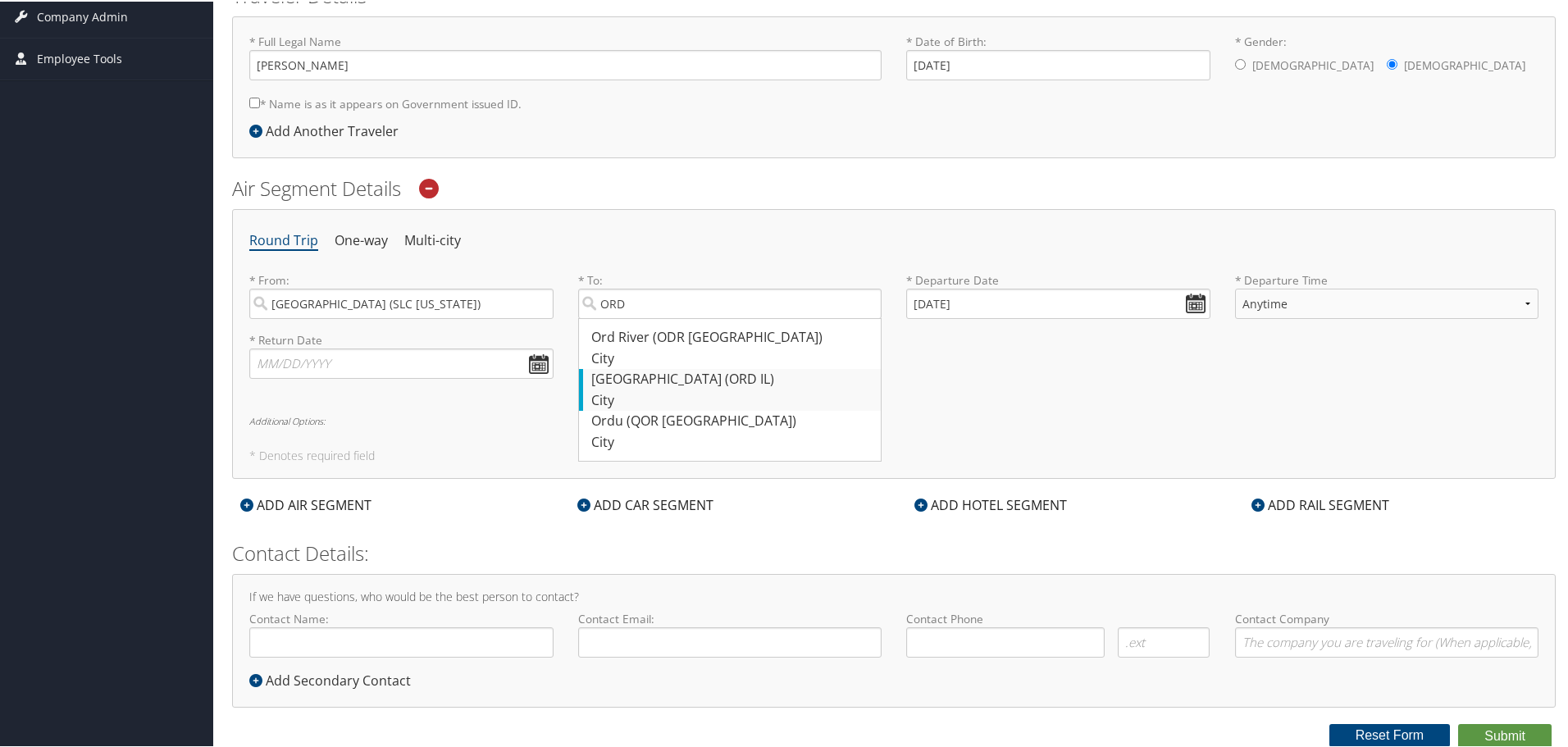
click at [626, 383] on div "[GEOGRAPHIC_DATA] (ORD IL)" at bounding box center [732, 378] width 282 height 21
click at [626, 317] on input "ORD" at bounding box center [729, 302] width 304 height 31
type input "[GEOGRAPHIC_DATA] (ORD IL)"
click at [1197, 292] on input "[DATE]" at bounding box center [1058, 302] width 304 height 31
click at [1194, 298] on input "[DATE]" at bounding box center [1058, 302] width 304 height 31
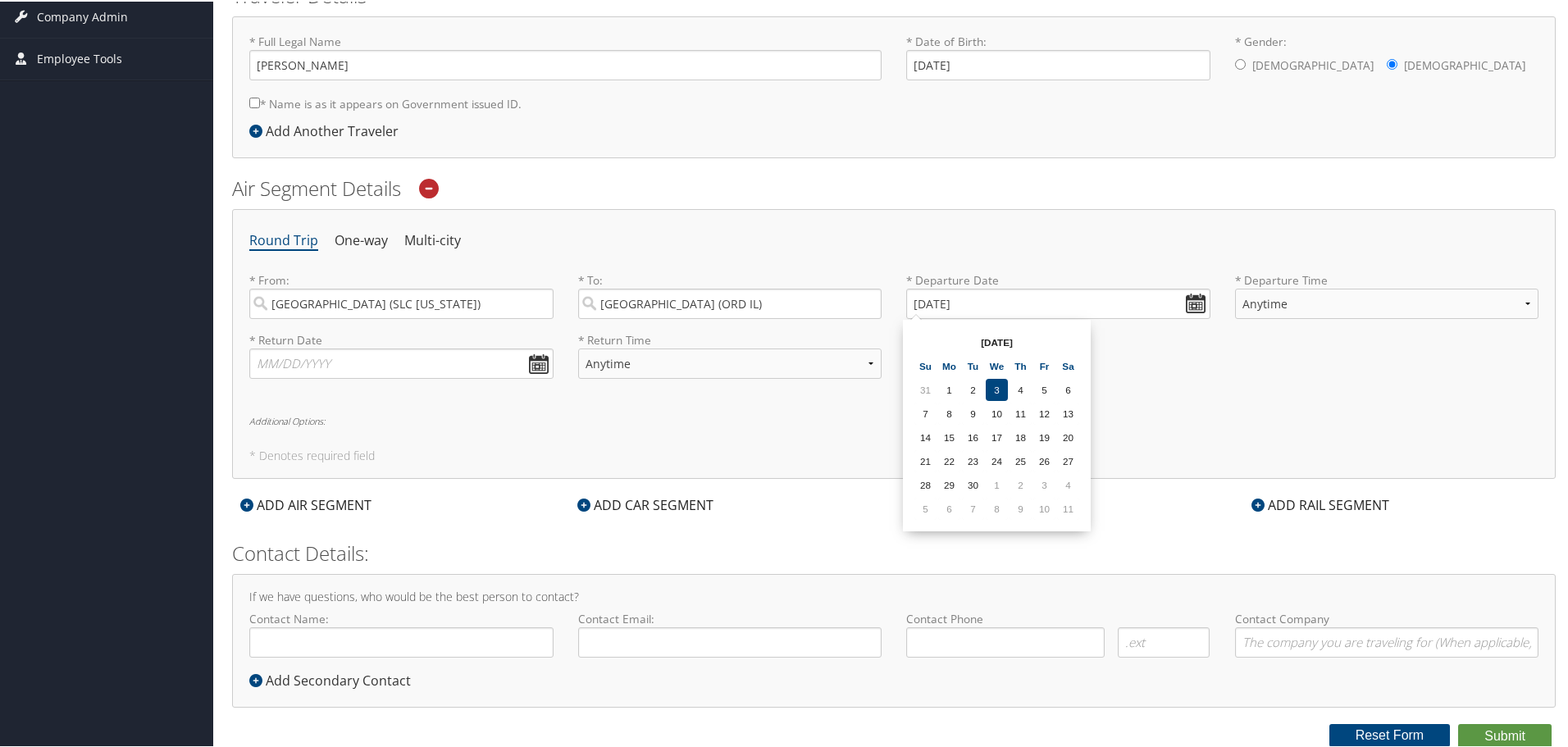
click at [1003, 337] on th "[DATE]" at bounding box center [997, 341] width 117 height 22
click at [1314, 307] on select "Anytime Early Morning (5AM-7AM) Morning (7AM-12PM) Afternoon (12PM-5PM) Evening…" at bounding box center [1387, 302] width 304 height 31
drag, startPoint x: 1314, startPoint y: 298, endPoint x: 1293, endPoint y: 297, distance: 21.0
click at [1314, 298] on select "Anytime Early Morning (5AM-7AM) Morning (7AM-12PM) Afternoon (12PM-5PM) Evening…" at bounding box center [1387, 302] width 304 height 31
click at [1104, 309] on input "[DATE]" at bounding box center [1058, 302] width 304 height 31
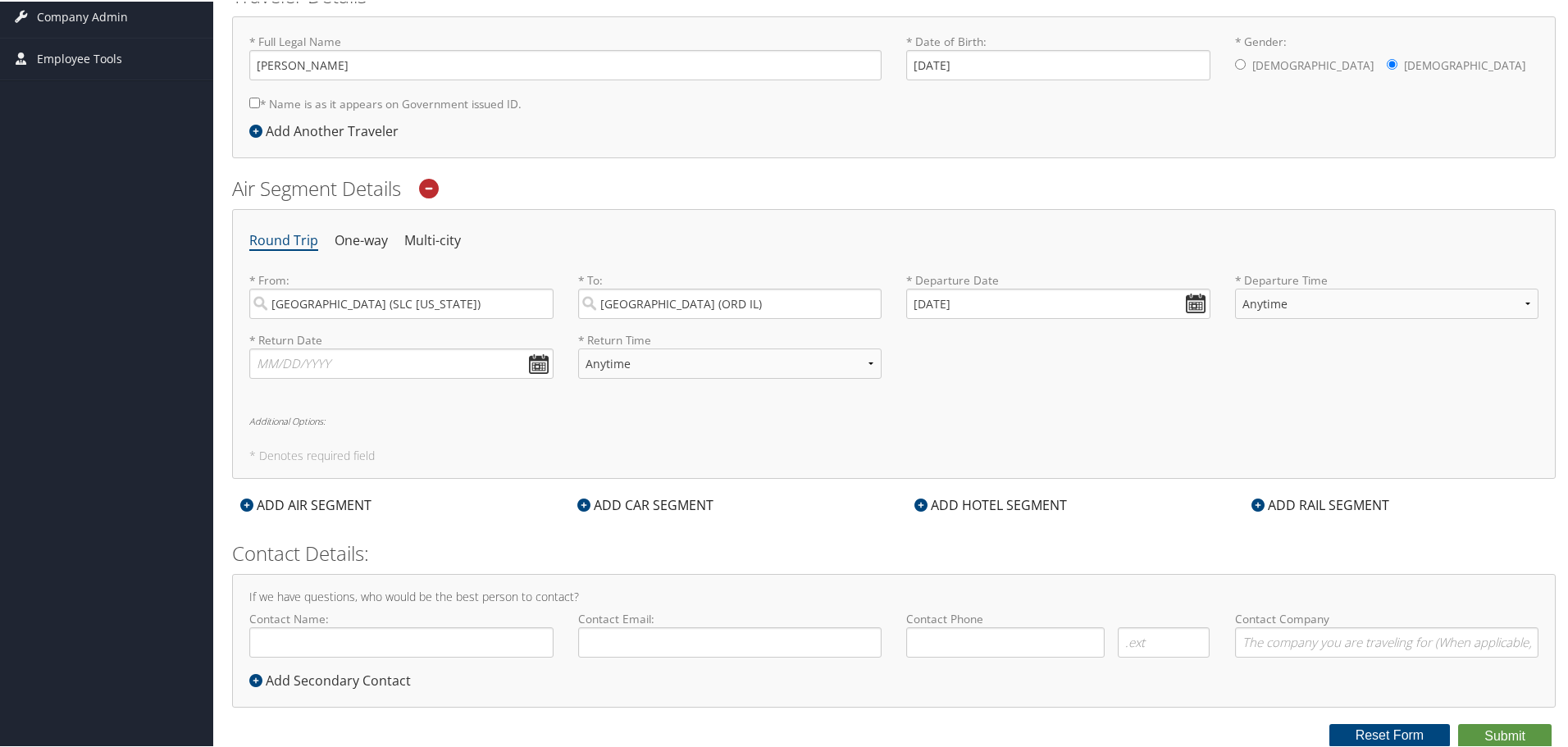
click at [1164, 396] on div "Round Trip One-way Multi-city * From: [GEOGRAPHIC_DATA] ([GEOGRAPHIC_DATA] [US_…" at bounding box center [894, 342] width 1324 height 270
click at [477, 357] on input "text" at bounding box center [401, 362] width 304 height 31
click at [370, 398] on th "[DATE]" at bounding box center [343, 400] width 117 height 22
click at [684, 413] on div "Round Trip One-way Multi-city * From: [GEOGRAPHIC_DATA] ([GEOGRAPHIC_DATA] [US_…" at bounding box center [894, 342] width 1324 height 270
click at [1183, 310] on input "[DATE]" at bounding box center [1058, 302] width 304 height 31
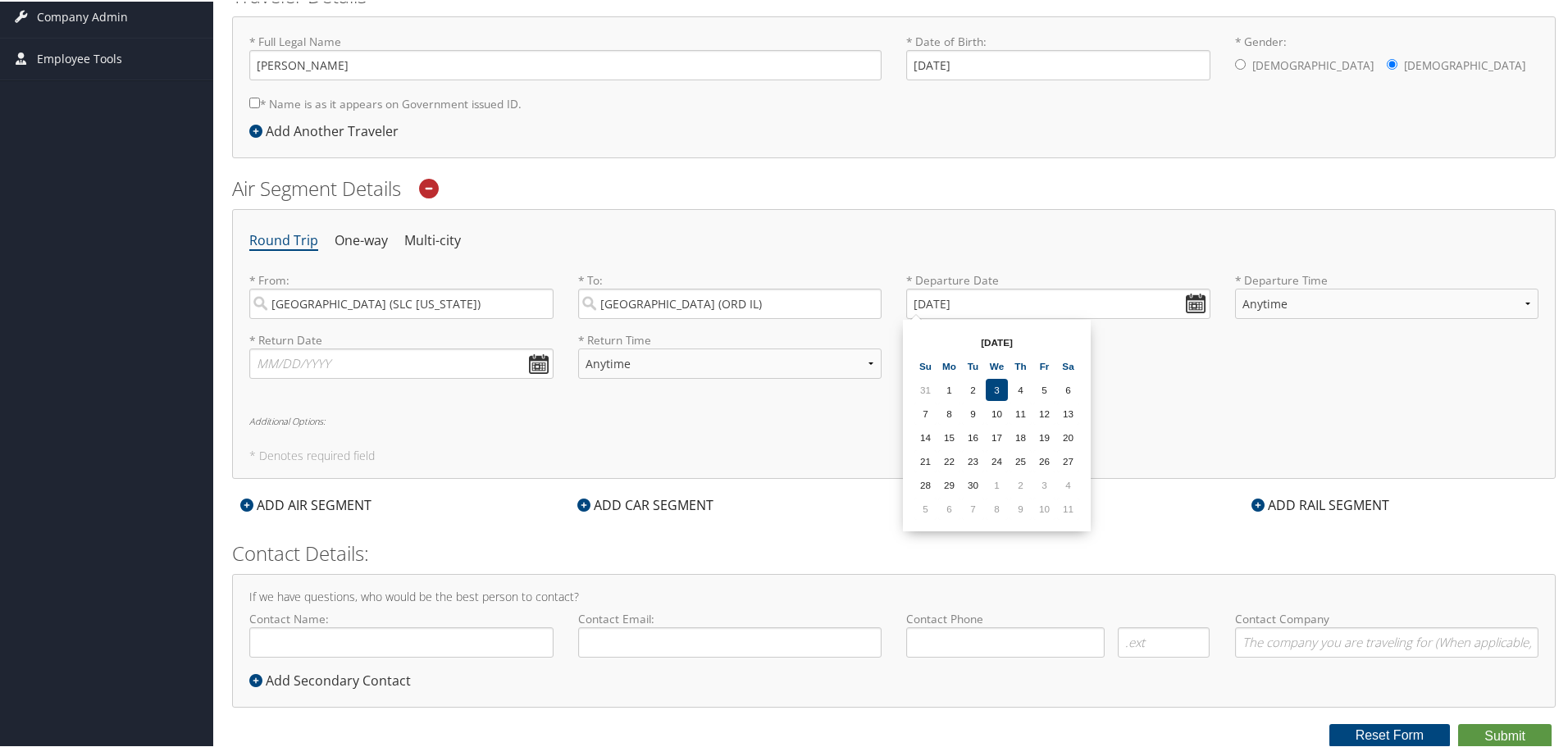
drag, startPoint x: 1024, startPoint y: 338, endPoint x: 1056, endPoint y: 340, distance: 32.1
click at [1025, 338] on th "[DATE]" at bounding box center [997, 341] width 117 height 22
click at [1062, 340] on th at bounding box center [1067, 341] width 22 height 22
click at [1065, 462] on td "25" at bounding box center [1067, 459] width 22 height 22
type input "[DATE]"
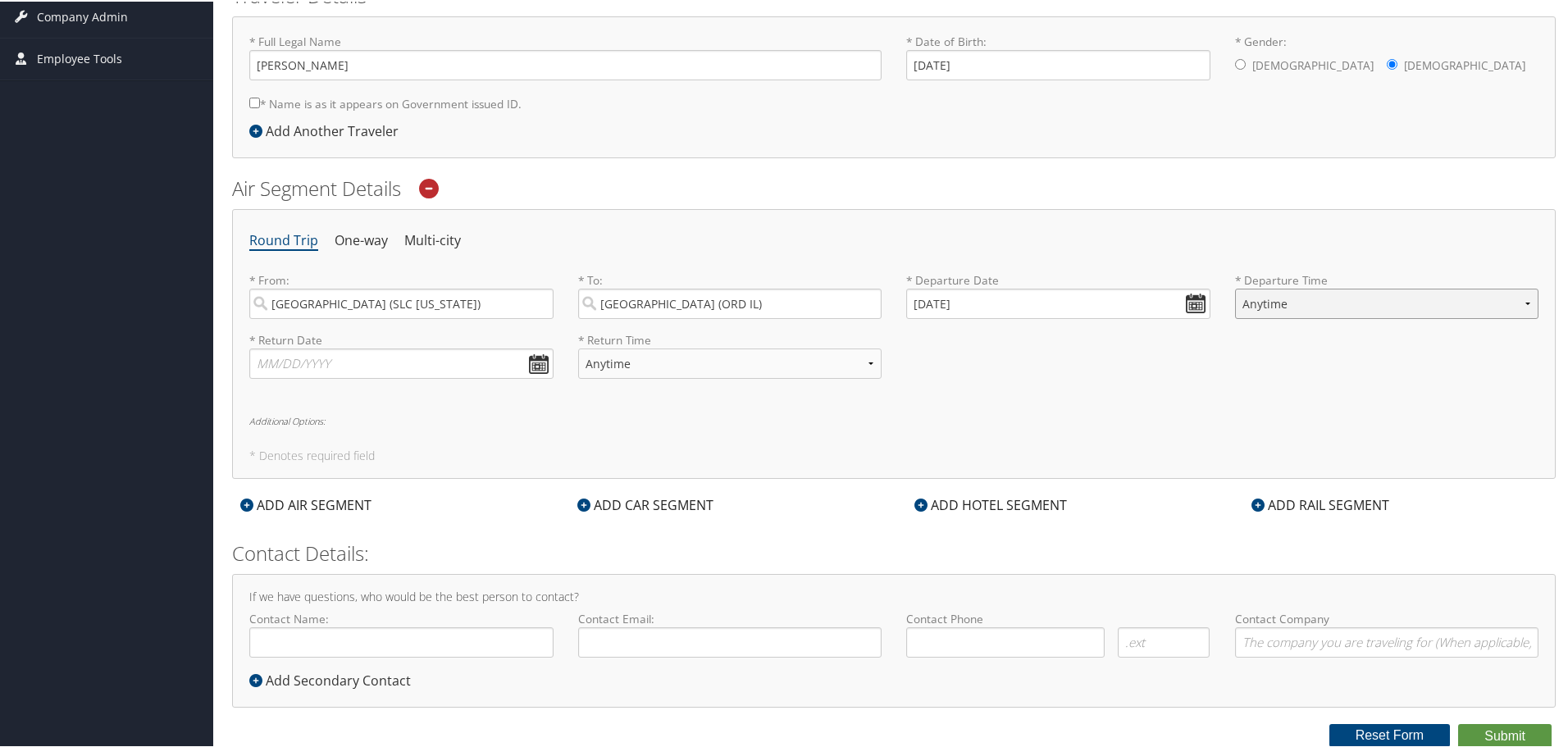
click at [1318, 303] on select "Anytime Early Morning (5AM-7AM) Morning (7AM-12PM) Afternoon (12PM-5PM) Evening…" at bounding box center [1387, 302] width 304 height 31
select select "7AM-12PM"
click at [1235, 287] on select "Anytime Early Morning (5AM-7AM) Morning (7AM-12PM) Afternoon (12PM-5PM) Evening…" at bounding box center [1387, 302] width 304 height 31
click at [443, 369] on input "text" at bounding box center [401, 362] width 304 height 31
click at [417, 400] on th at bounding box center [414, 400] width 22 height 22
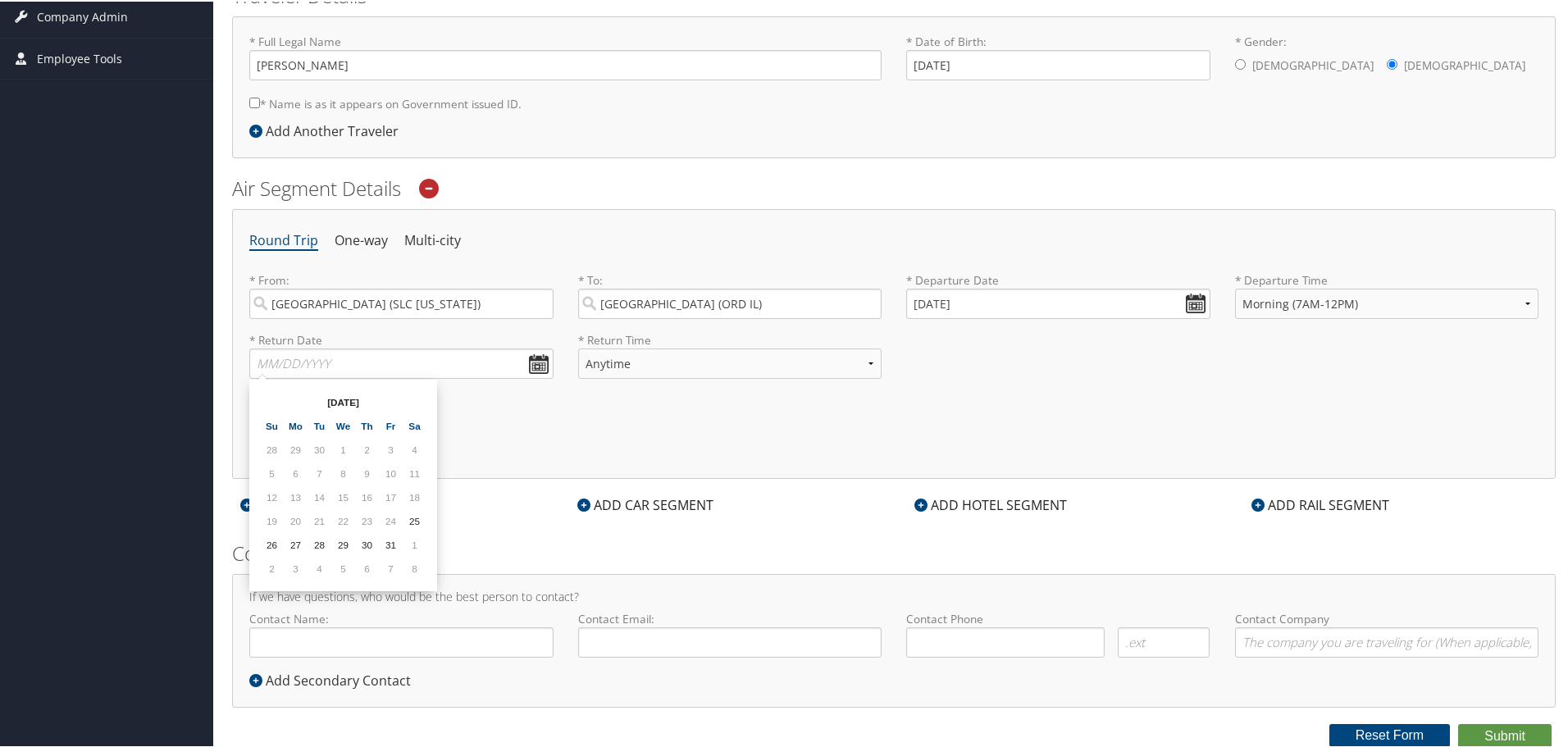
click at [339, 541] on td "29" at bounding box center [342, 543] width 22 height 22
type input "[DATE]"
click at [677, 357] on select "Anytime Early Morning (5AM-7AM) Morning (7AM-12PM) Afternoon (12PM-5PM) Evening…" at bounding box center [729, 362] width 304 height 31
select select "5PM-10PM"
click at [578, 347] on select "Anytime Early Morning (5AM-7AM) Morning (7AM-12PM) Afternoon (12PM-5PM) Evening…" at bounding box center [729, 362] width 304 height 31
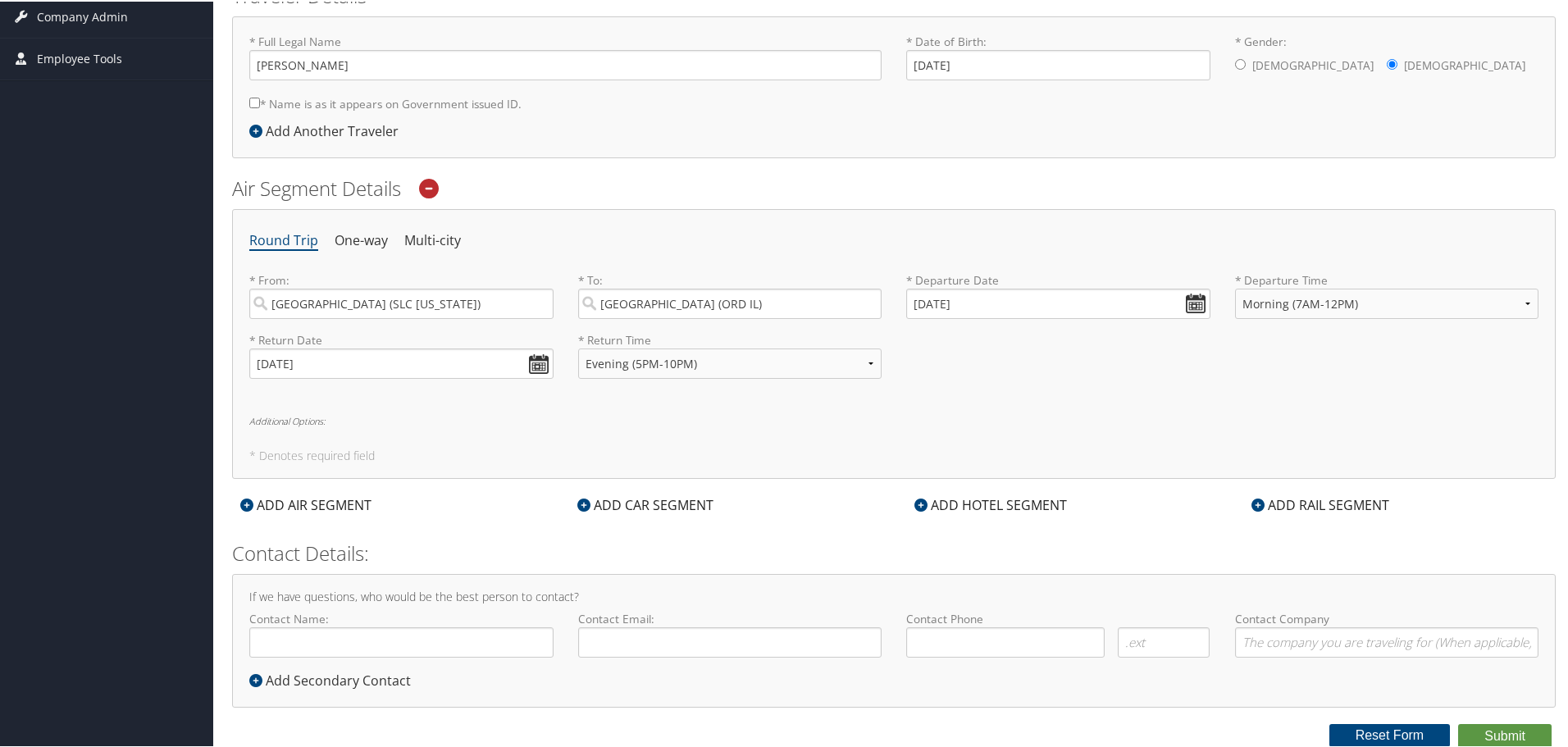
click at [296, 419] on h6 "Additional Options:" at bounding box center [894, 419] width 1289 height 9
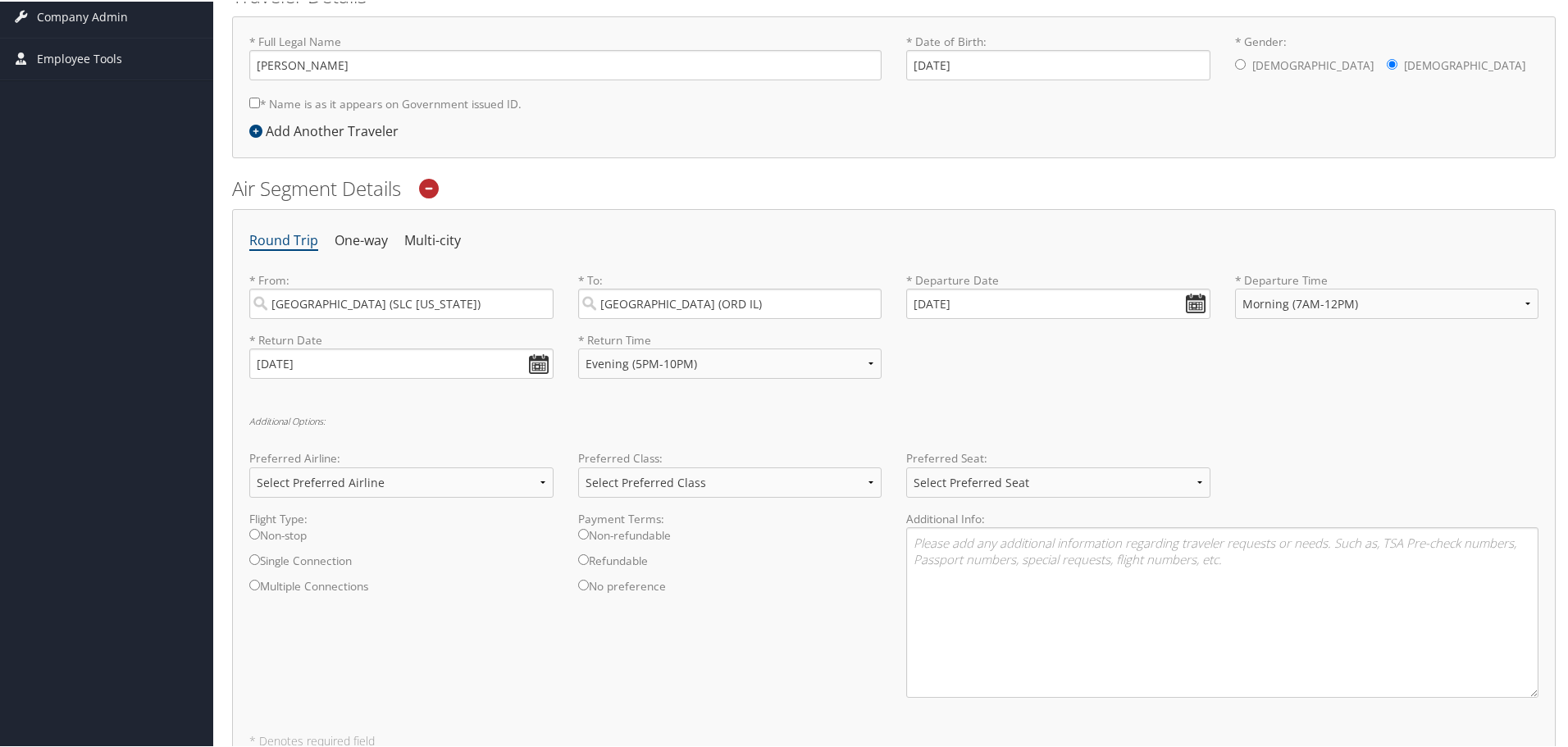
click at [257, 533] on input "Non-stop" at bounding box center [255, 532] width 11 height 11
radio input "true"
click at [698, 481] on select "Select Preferred Class Economy Economy Plus Business First Class" at bounding box center [729, 481] width 304 height 31
select select "First Class"
click at [578, 466] on select "Select Preferred Class Economy Economy Plus Business First Class" at bounding box center [729, 481] width 304 height 31
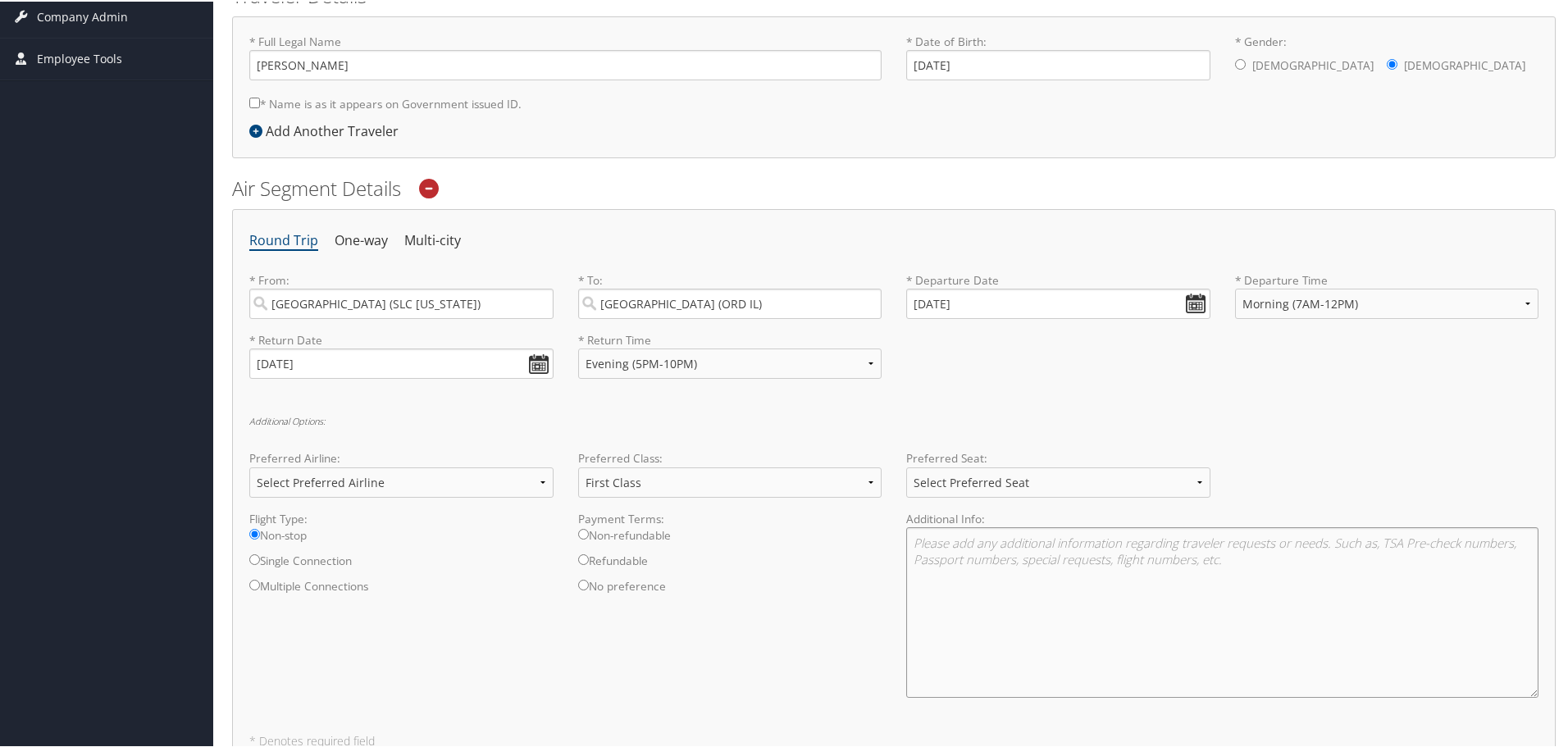
click at [1036, 605] on textarea at bounding box center [1222, 610] width 632 height 171
paste textarea "I would like to us the unused ticket for a first class flight from [GEOGRAPHIC_…"
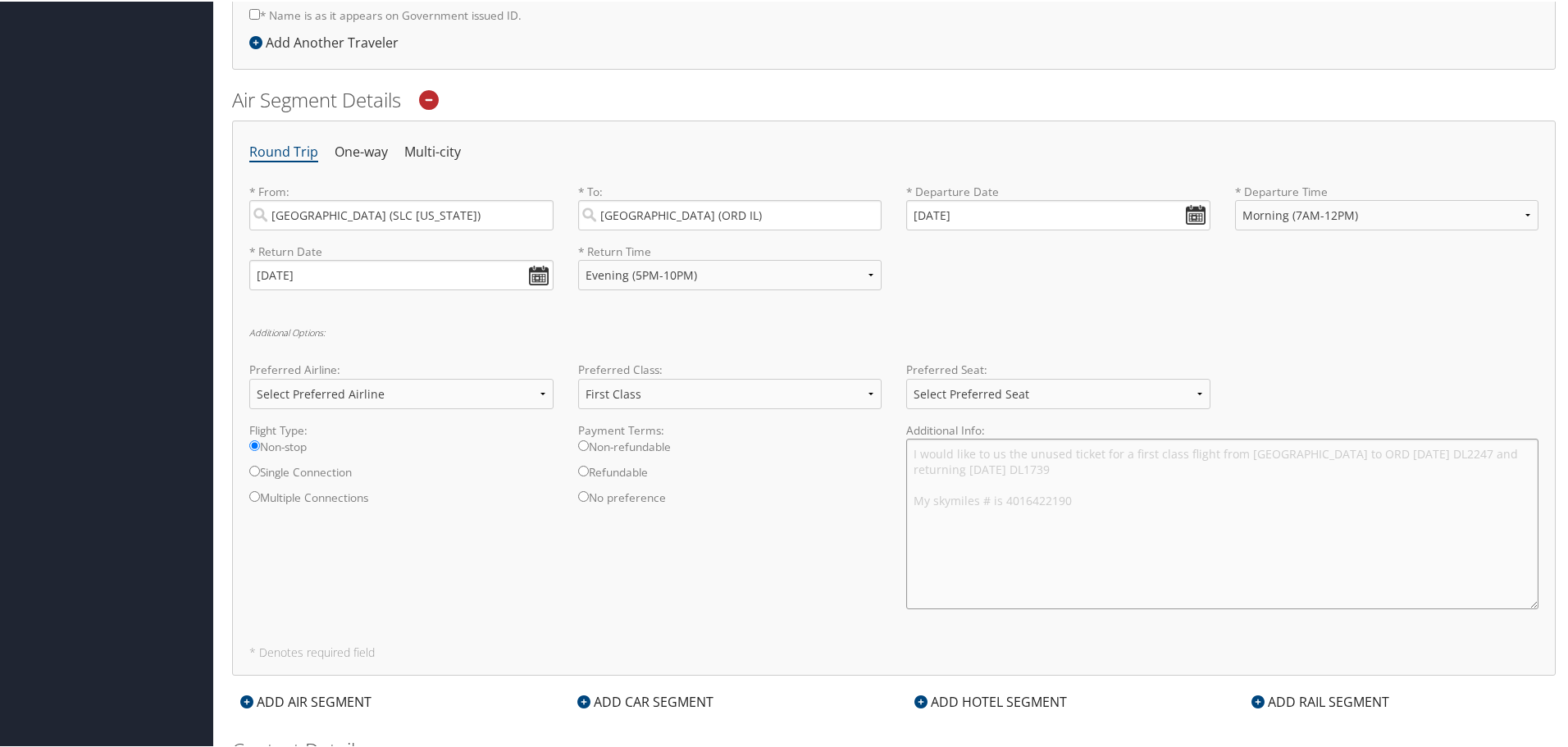
scroll to position [673, 0]
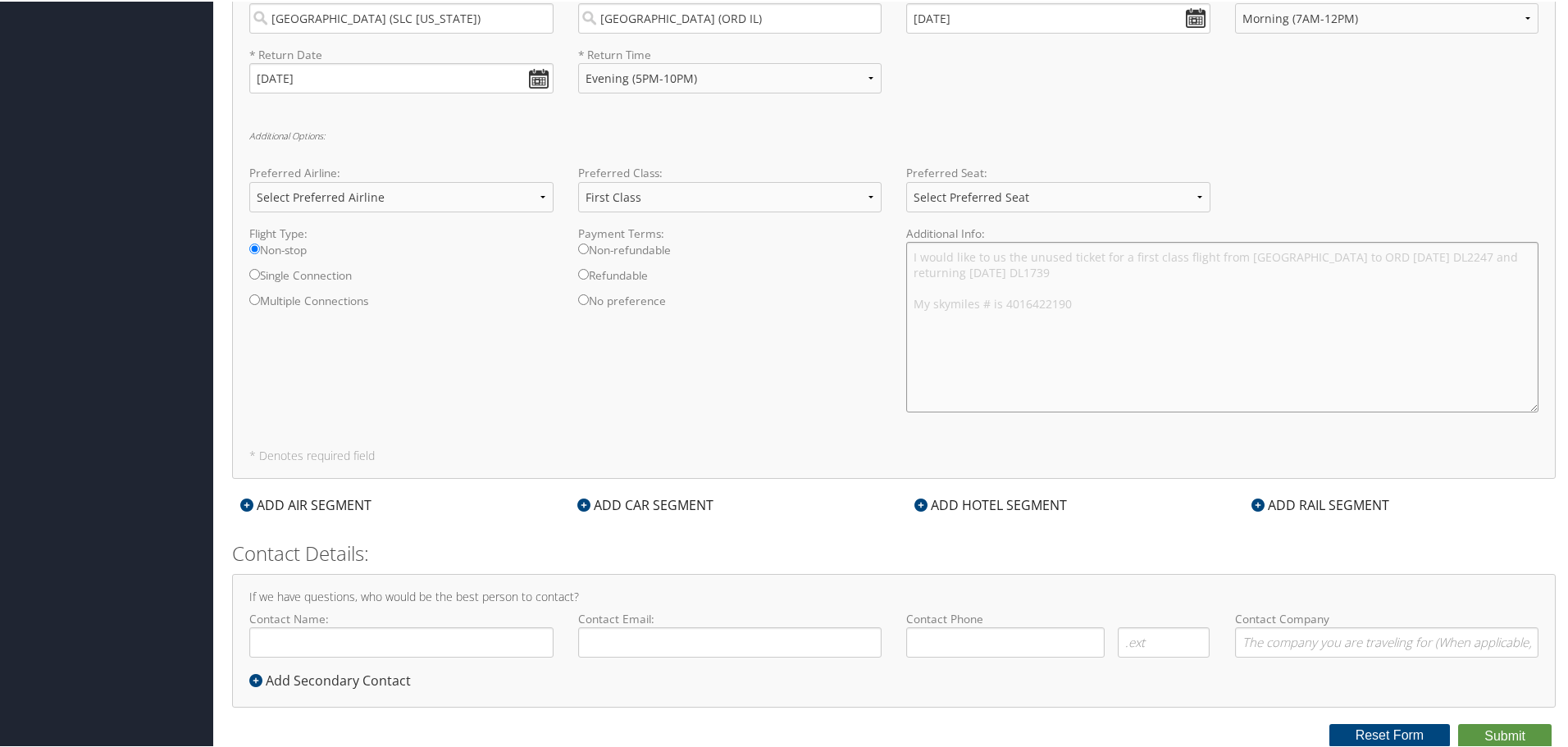
type textarea "I would like to us the unused ticket for a first class flight from [GEOGRAPHIC_…"
click at [356, 643] on input "Contact Name:" at bounding box center [401, 641] width 304 height 31
type input "[PERSON_NAME]"
type input "[PERSON_NAME][EMAIL_ADDRESS][DOMAIN_NAME]"
type input "( ) -"
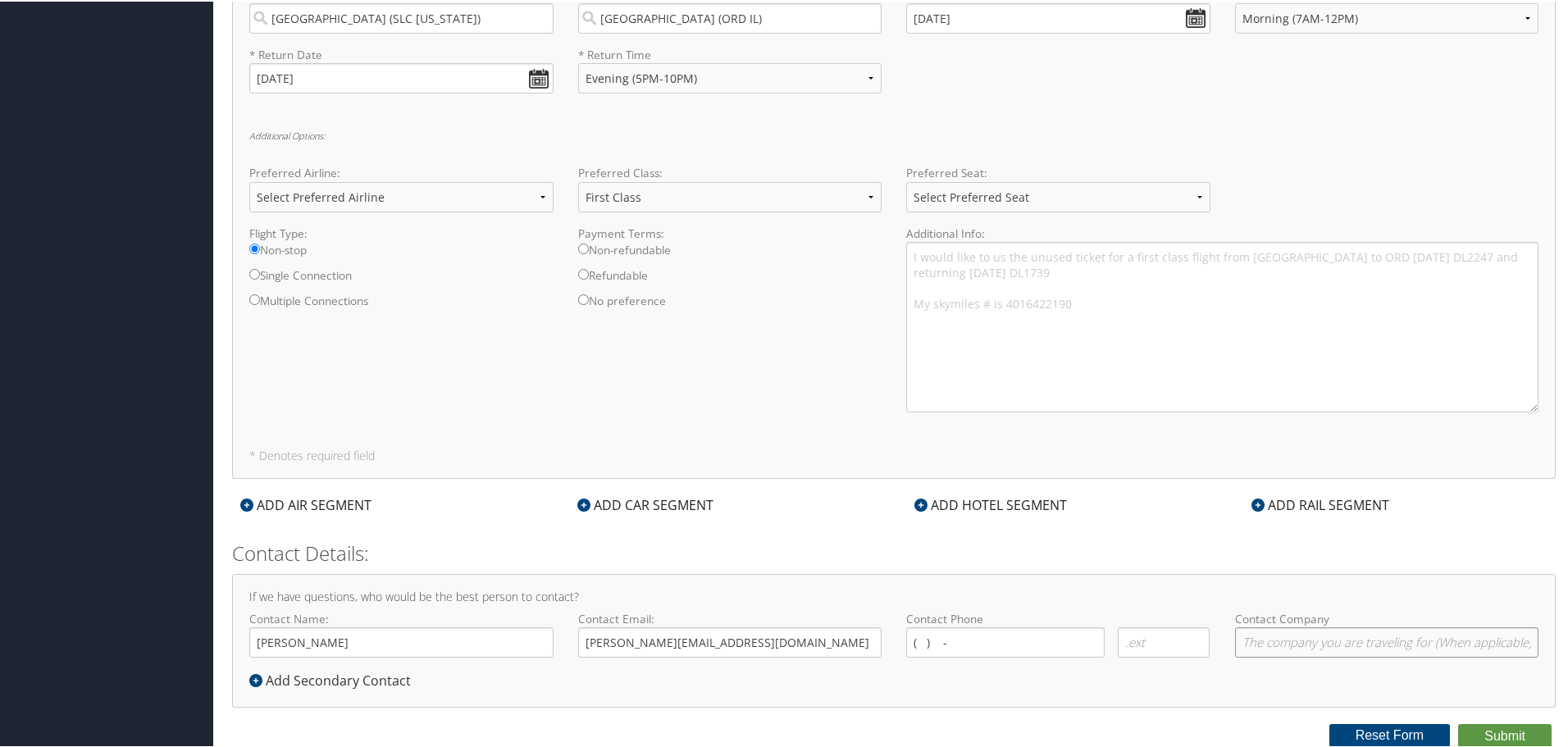
type input "Group for research and assessment of [MEDICAL_DATA] and psoriatic arthristis"
click at [983, 634] on input "( ) -" at bounding box center [1005, 641] width 199 height 31
type input "( ) -"
click at [1087, 194] on select "Select Preferred Seat Aisle Window Middle" at bounding box center [1058, 195] width 304 height 31
select select "Window"
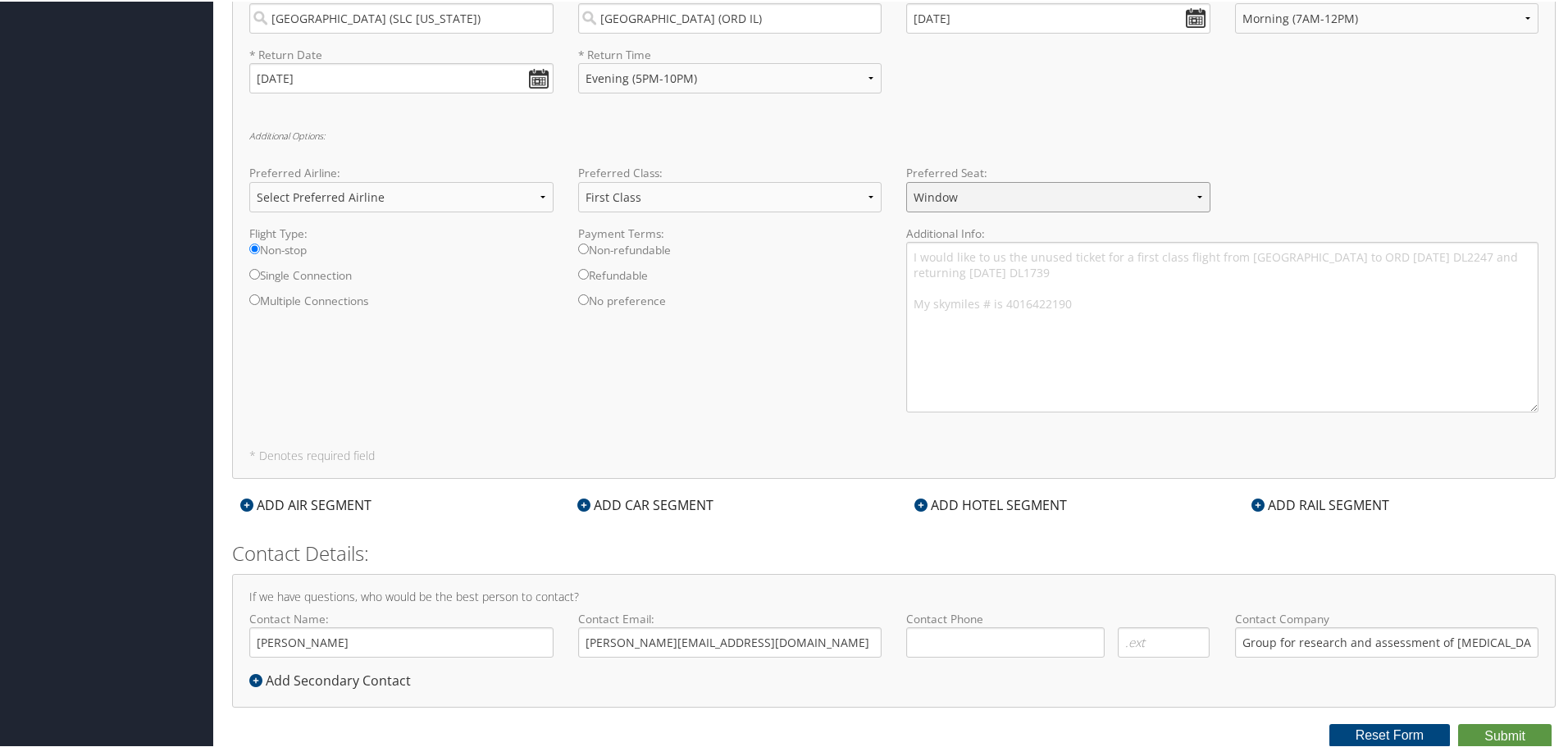
click at [906, 180] on select "Select Preferred Seat Aisle Window Middle" at bounding box center [1058, 195] width 304 height 31
click at [1503, 742] on button "Submit" at bounding box center [1504, 735] width 94 height 25
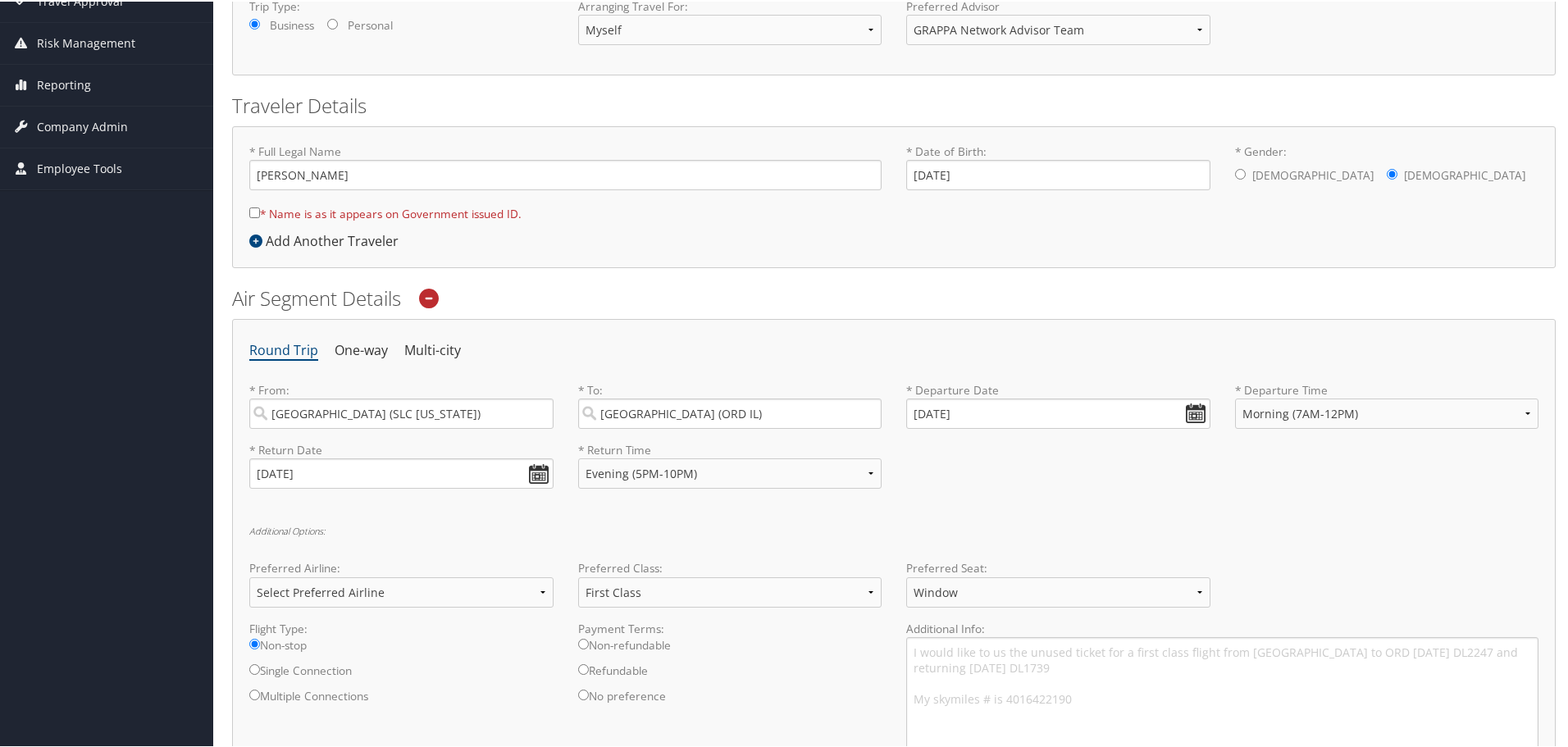
scroll to position [279, 0]
click at [471, 575] on select "Select Preferred Airline Delta United Airlines American Airlines Southwest Airl…" at bounding box center [401, 589] width 304 height 31
select select "Delta(DL)"
click at [250, 574] on select "Select Preferred Airline Delta United Airlines American Airlines Southwest Airl…" at bounding box center [401, 589] width 304 height 31
click at [257, 207] on input "* Name is as it appears on Government issued ID." at bounding box center [255, 209] width 11 height 11
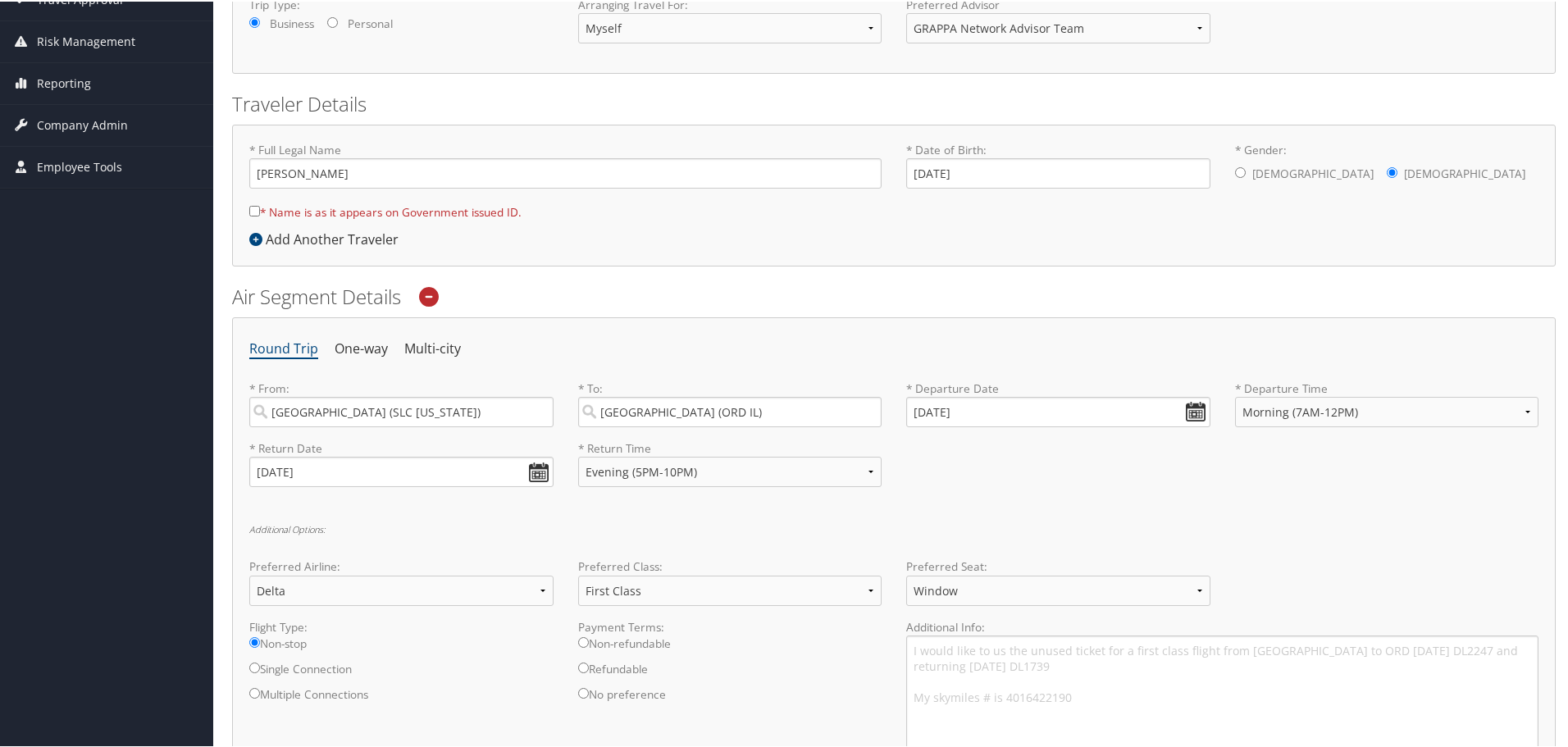
checkbox input "true"
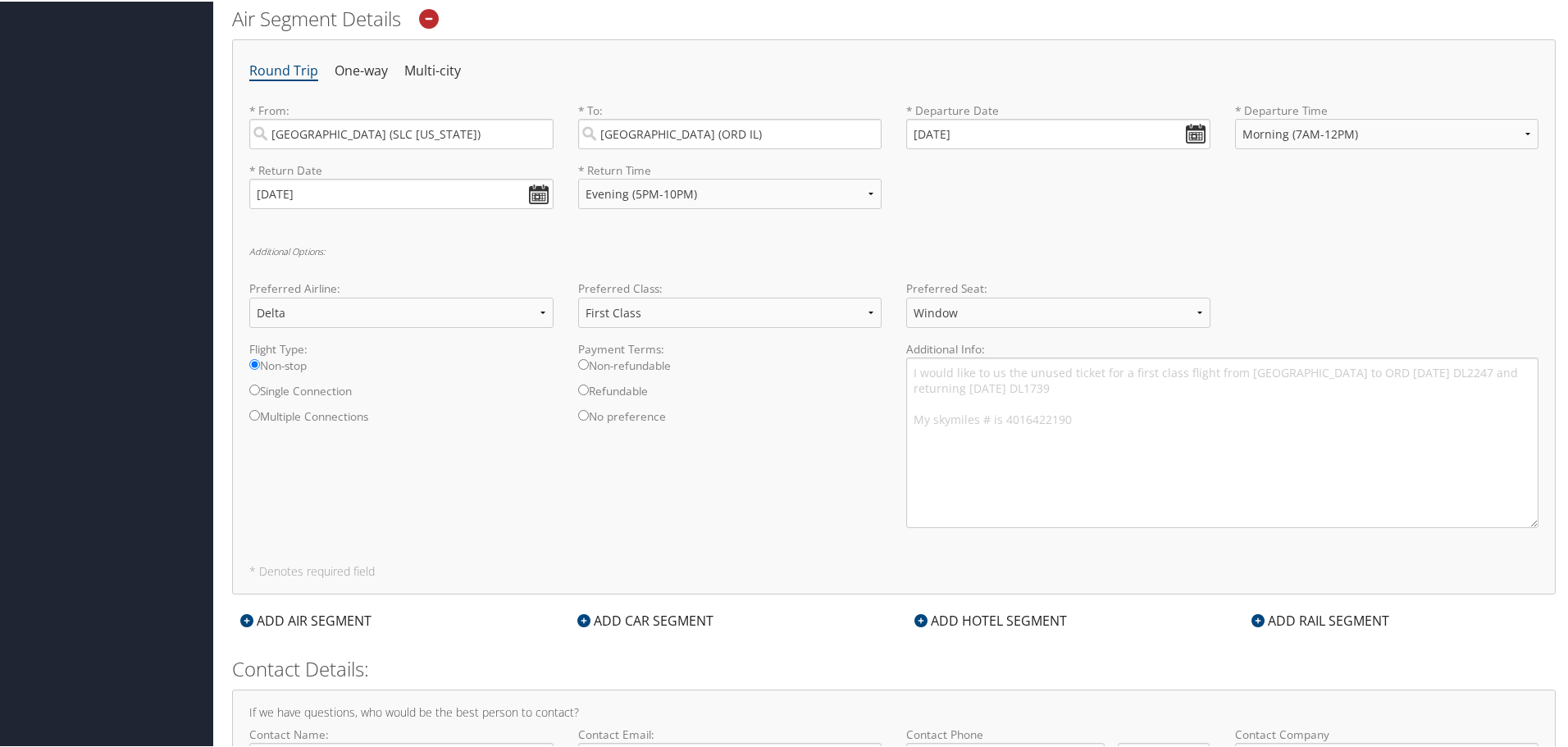
scroll to position [673, 0]
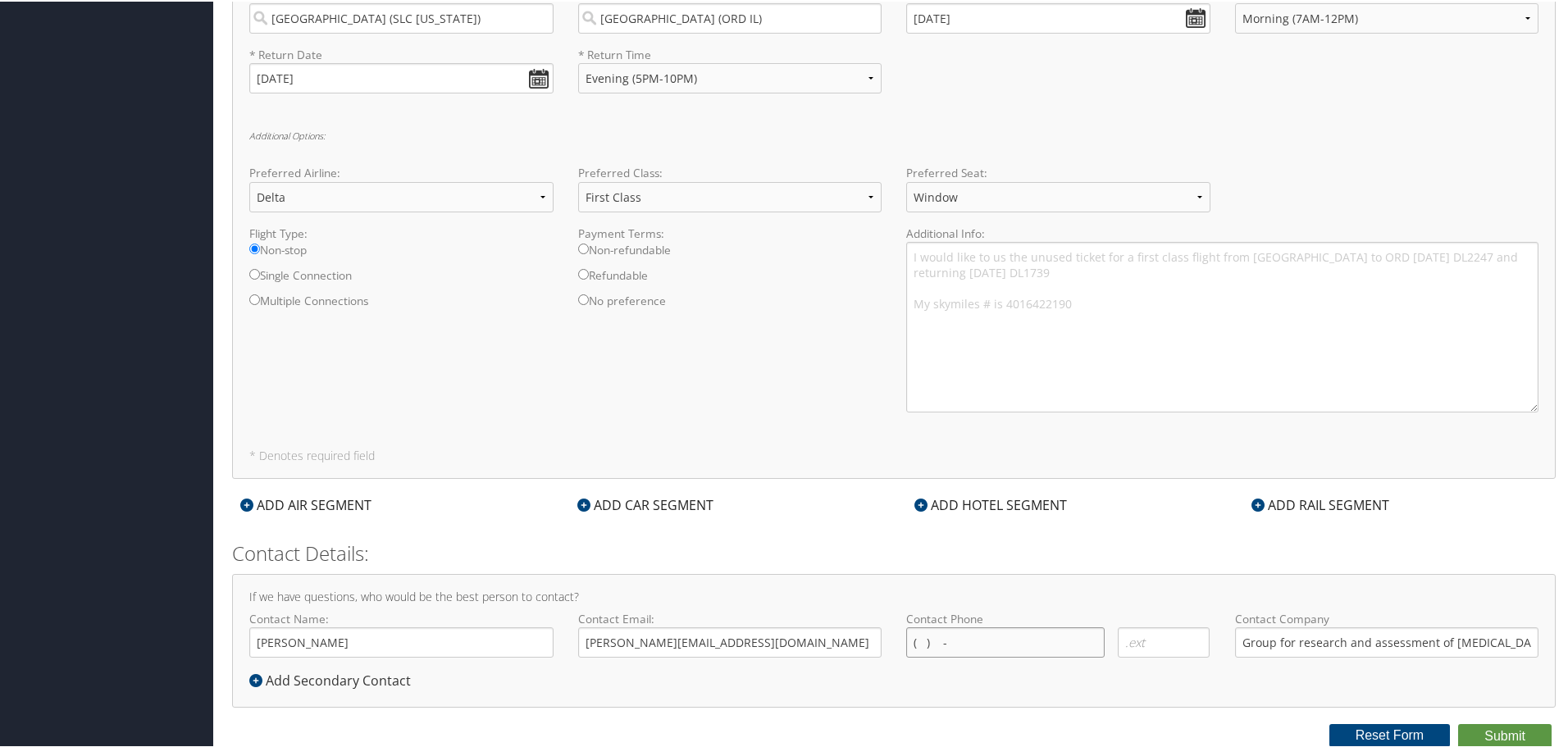
click at [997, 637] on input "( ) -" at bounding box center [1005, 641] width 199 height 31
click at [998, 648] on input "( ) -" at bounding box center [1005, 641] width 199 height 31
type input "[PHONE_NUMBER]"
click at [1513, 728] on button "Submit" at bounding box center [1504, 735] width 94 height 25
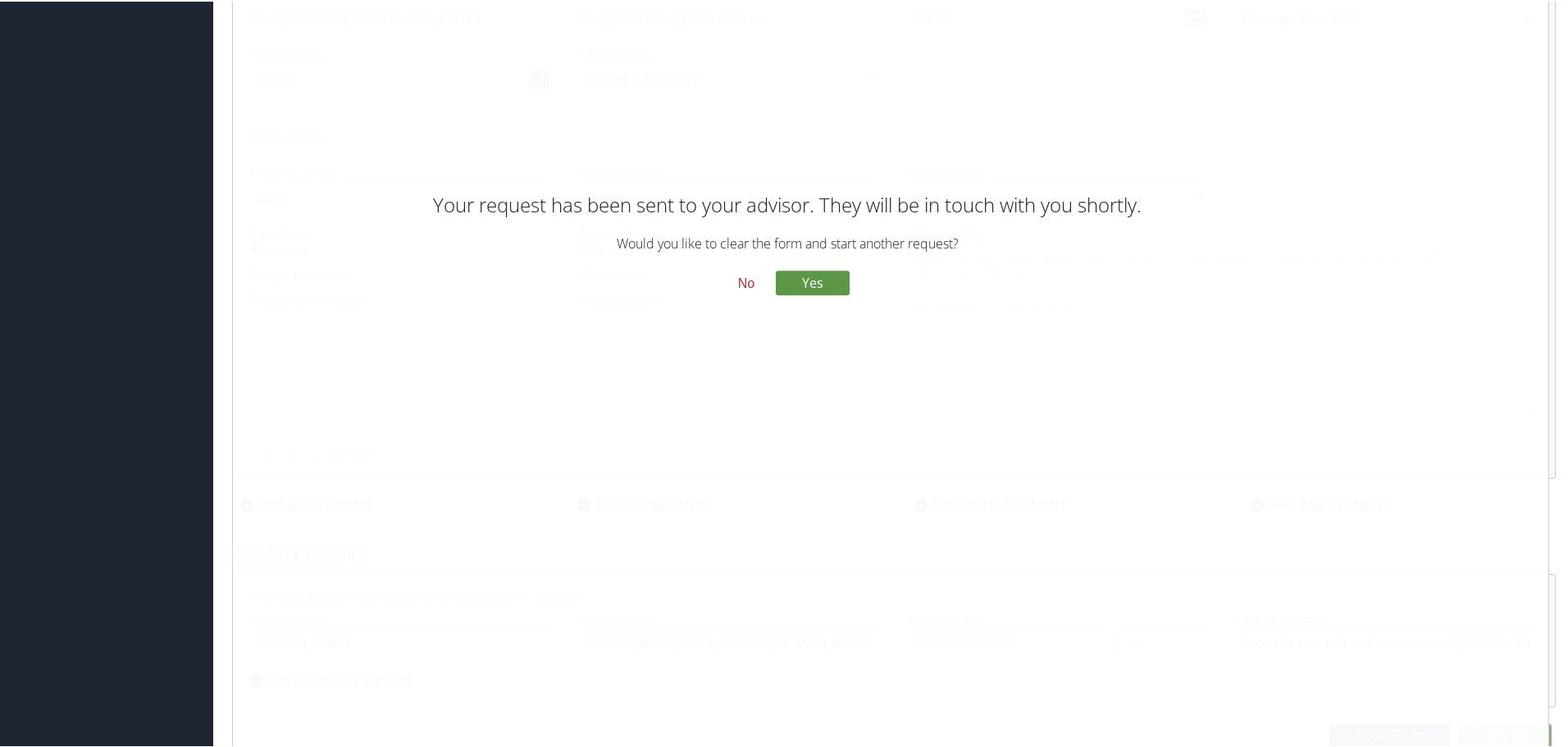
click at [741, 278] on button "No" at bounding box center [746, 282] width 43 height 28
